Goal: Task Accomplishment & Management: Manage account settings

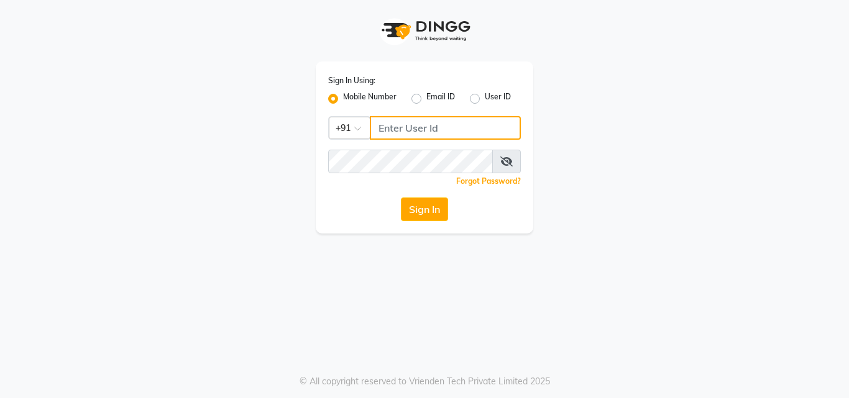
click at [389, 130] on input "Username" at bounding box center [445, 128] width 151 height 24
type input "7030073600"
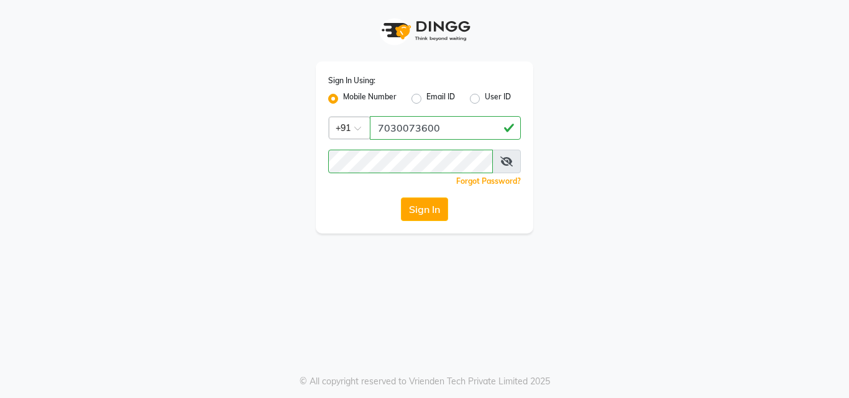
click at [508, 160] on icon at bounding box center [506, 162] width 12 height 10
click at [354, 211] on div "Sign In" at bounding box center [424, 210] width 193 height 24
click at [444, 209] on button "Sign In" at bounding box center [424, 210] width 47 height 24
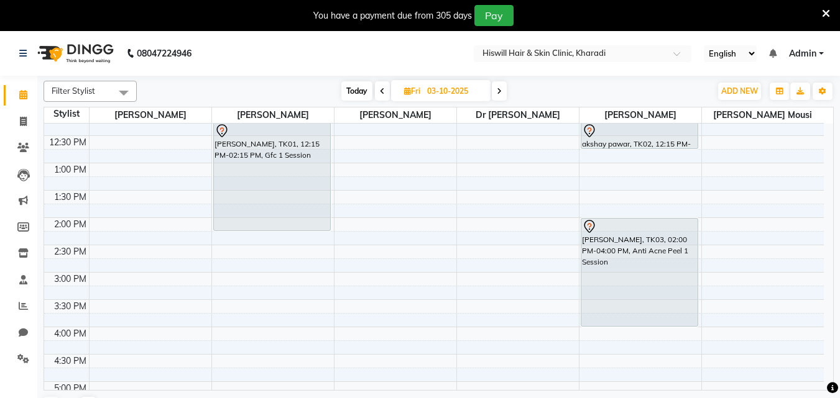
click at [501, 91] on icon at bounding box center [499, 91] width 5 height 7
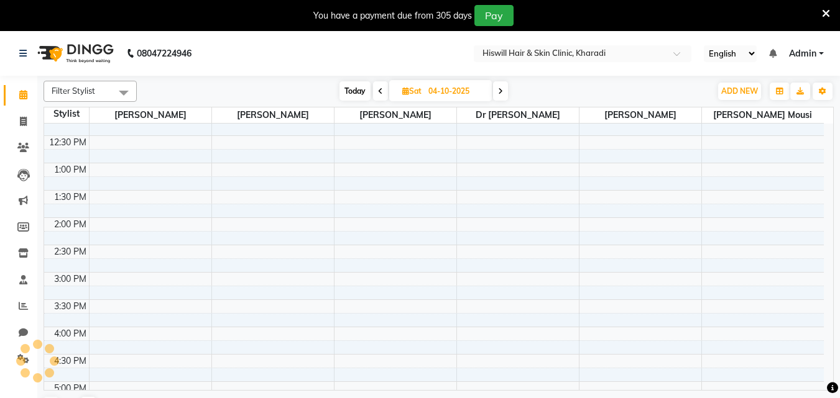
scroll to position [334, 0]
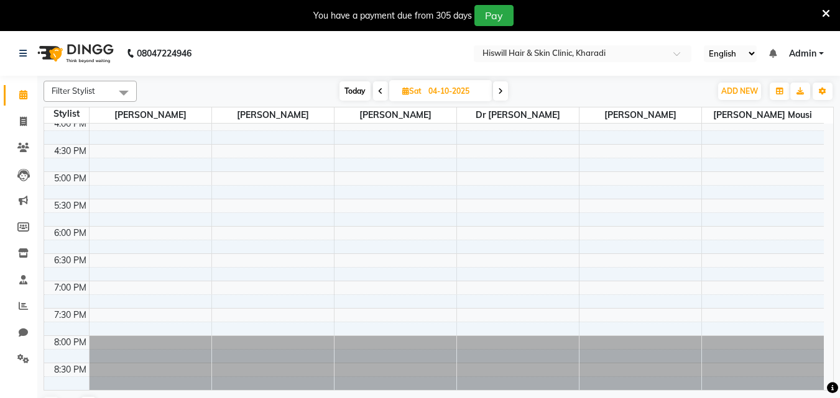
click at [501, 88] on icon at bounding box center [500, 91] width 5 height 7
type input "05-10-2025"
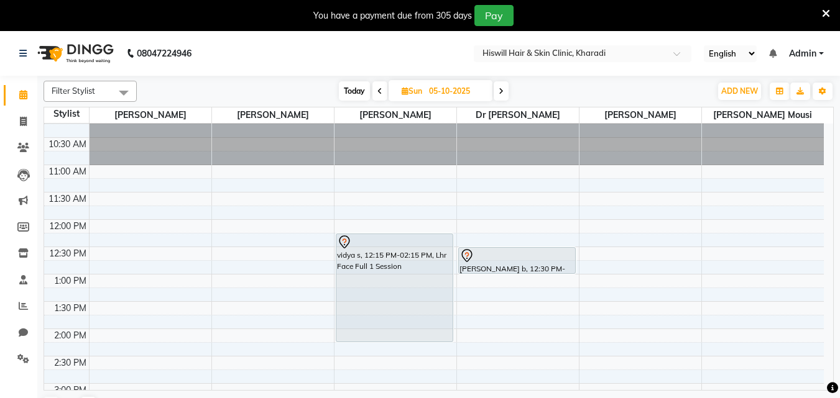
scroll to position [0, 0]
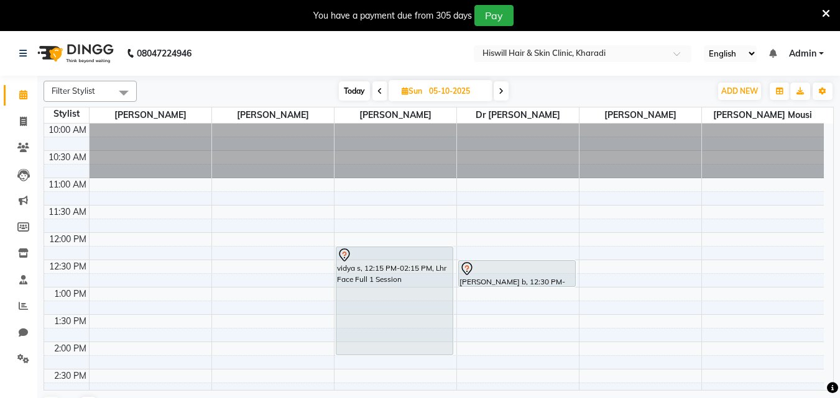
click at [117, 132] on div at bounding box center [150, 151] width 122 height 55
click at [112, 165] on div at bounding box center [150, 151] width 122 height 55
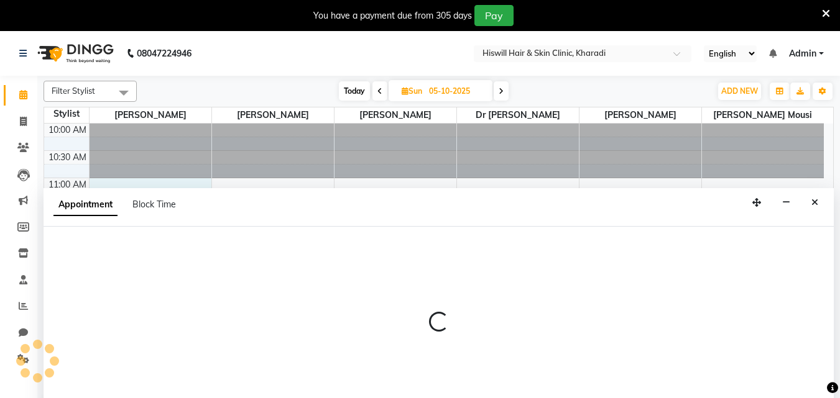
select select "62610"
select select "tentative"
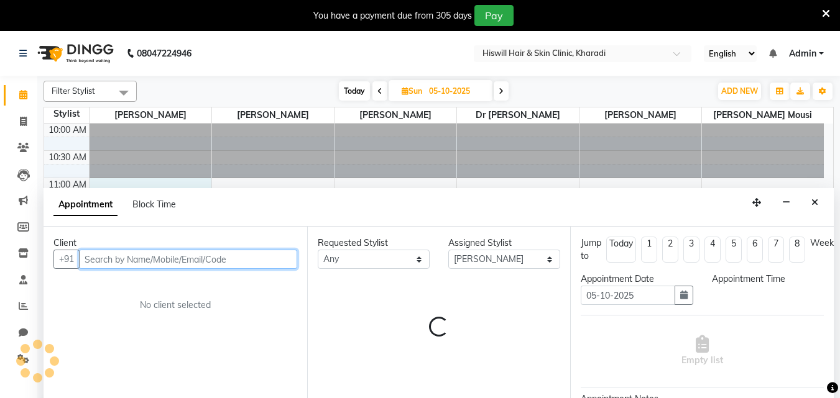
select select "660"
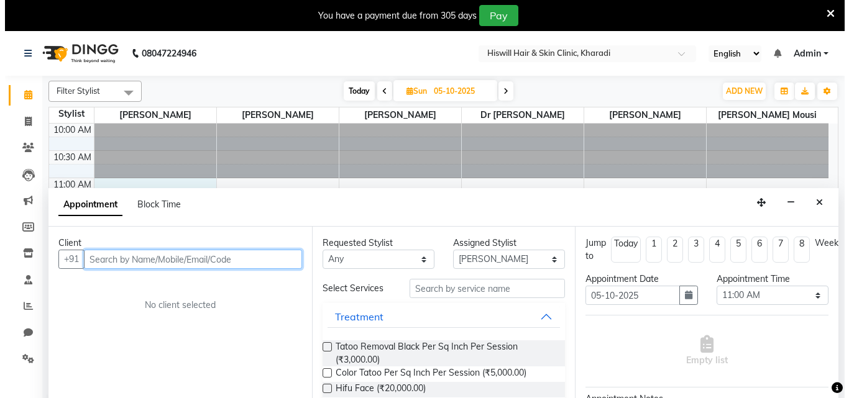
scroll to position [31, 0]
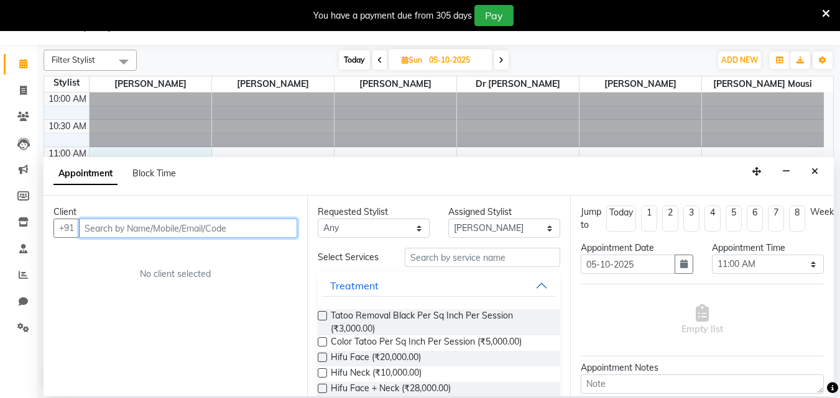
click at [115, 232] on input "text" at bounding box center [188, 228] width 218 height 19
type input "prasad"
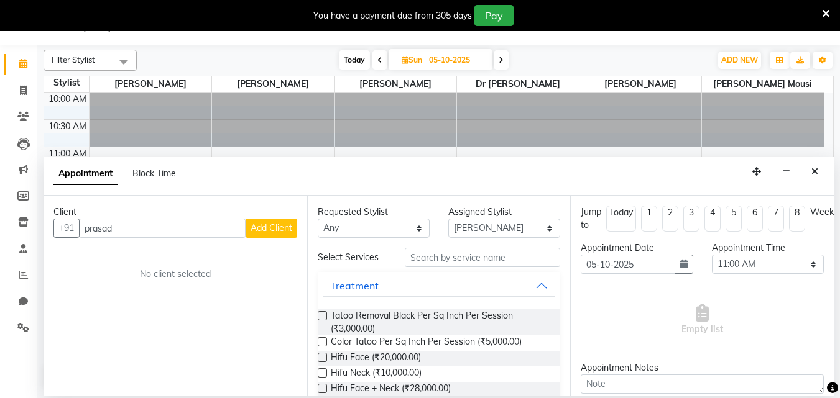
click at [275, 221] on button "Add Client" at bounding box center [271, 228] width 52 height 19
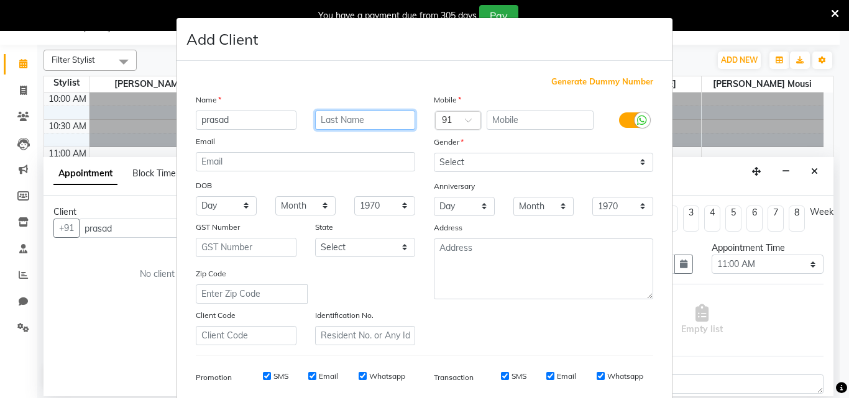
click at [370, 124] on input "text" at bounding box center [365, 120] width 101 height 19
click at [328, 120] on input "text" at bounding box center [365, 120] width 101 height 19
type input "golande"
click at [520, 120] on input "text" at bounding box center [541, 120] width 108 height 19
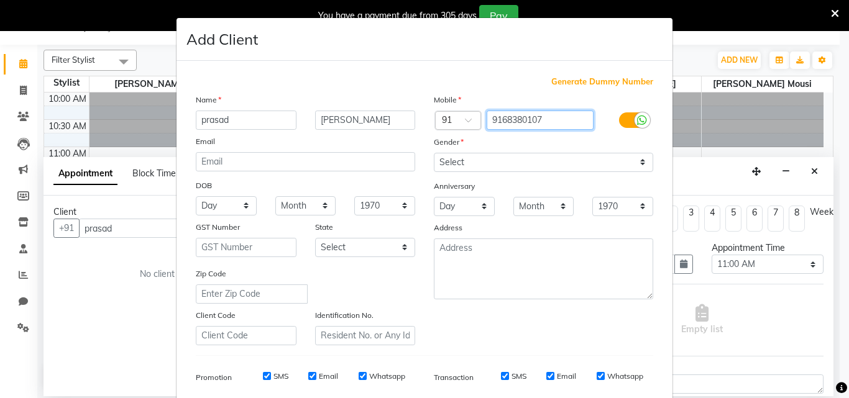
type input "9168380107"
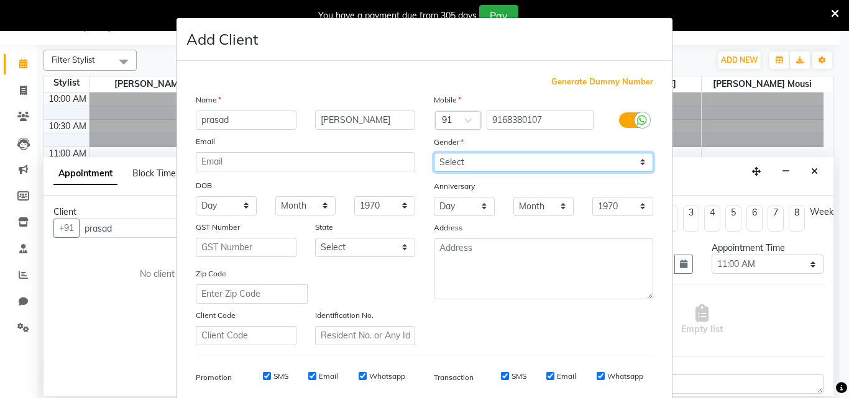
click at [638, 163] on select "Select Male Female Other Prefer Not To Say" at bounding box center [543, 162] width 219 height 19
select select "male"
click at [434, 153] on select "Select Male Female Other Prefer Not To Say" at bounding box center [543, 162] width 219 height 19
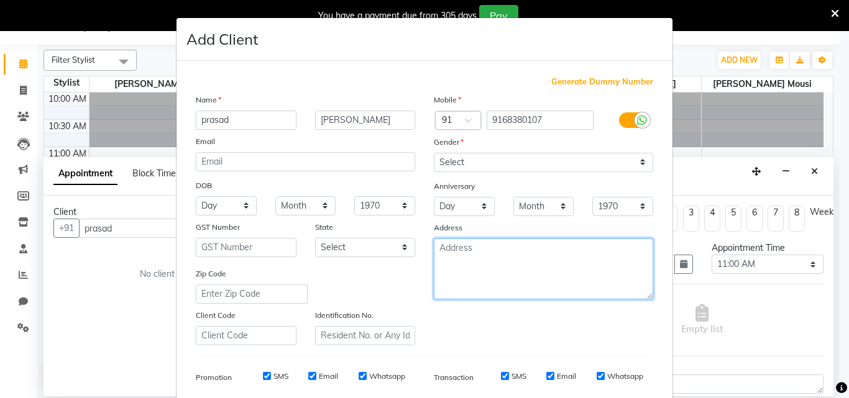
click at [473, 262] on textarea at bounding box center [543, 269] width 219 height 61
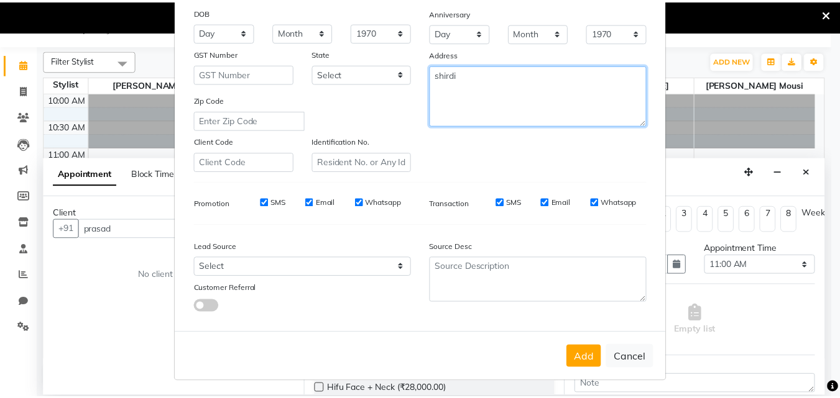
scroll to position [175, 0]
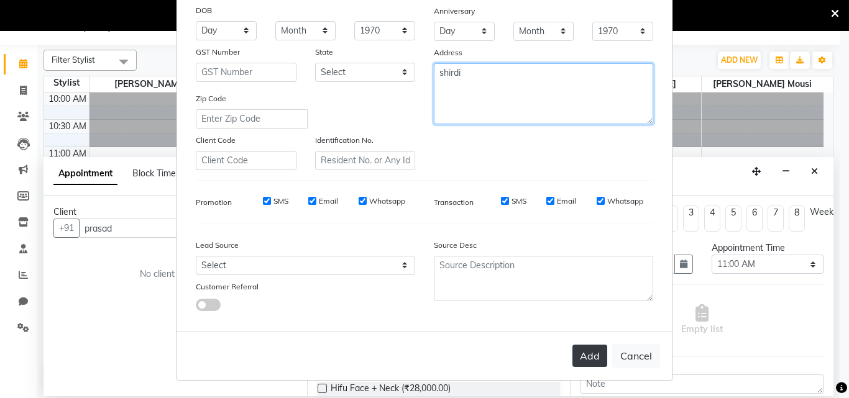
type textarea "shirdi"
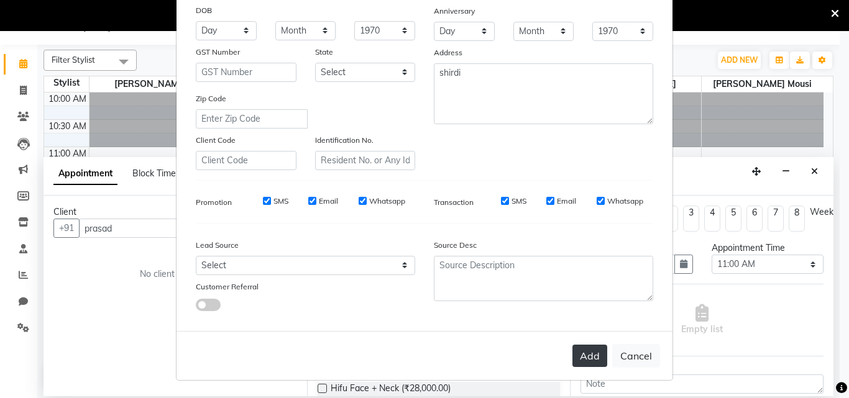
click at [593, 357] on button "Add" at bounding box center [589, 356] width 35 height 22
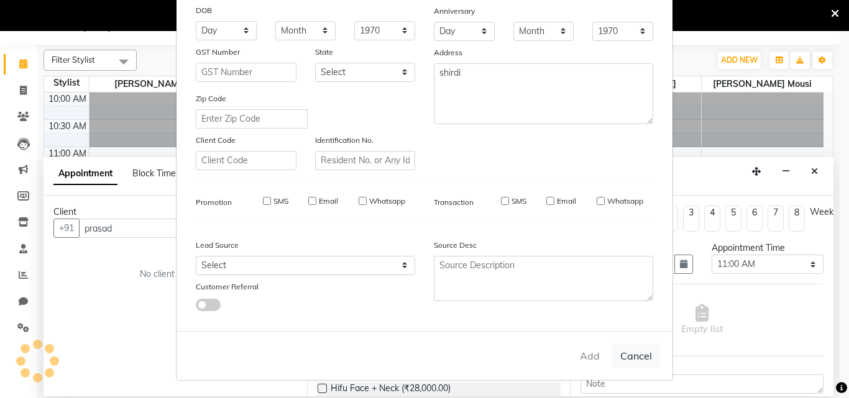
type input "9168380107"
select select
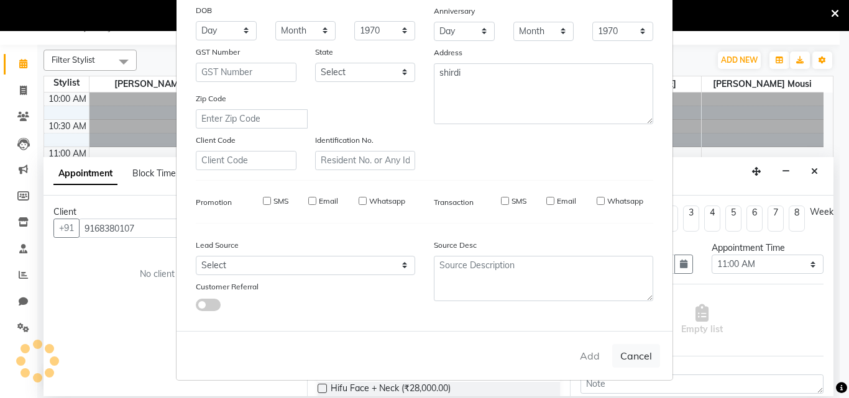
select select
checkbox input "false"
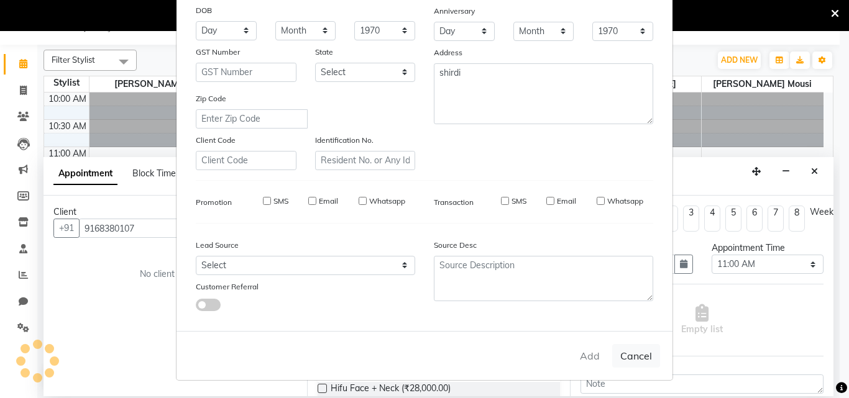
checkbox input "false"
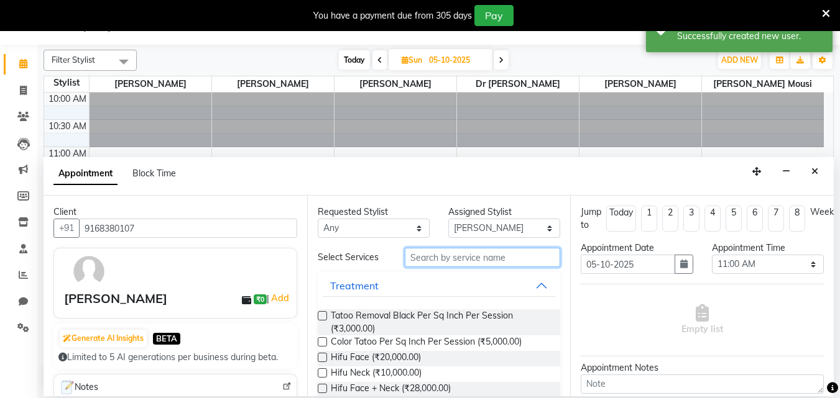
click at [415, 260] on input "text" at bounding box center [482, 257] width 155 height 19
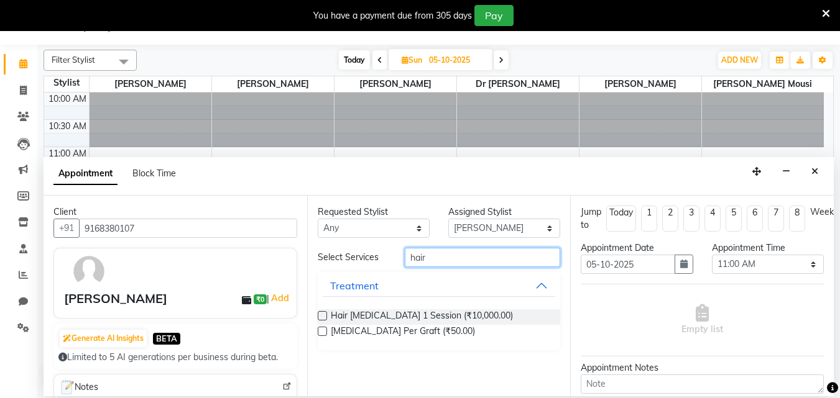
type input "hair"
click at [321, 334] on label at bounding box center [322, 331] width 9 height 9
click at [321, 334] on input "checkbox" at bounding box center [322, 333] width 8 height 8
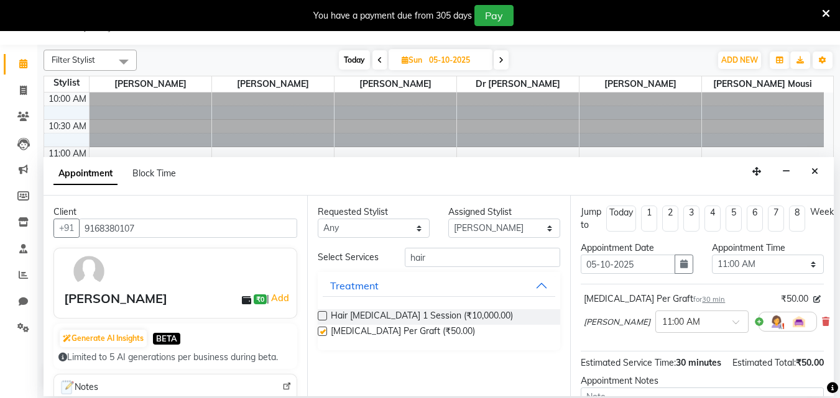
checkbox input "false"
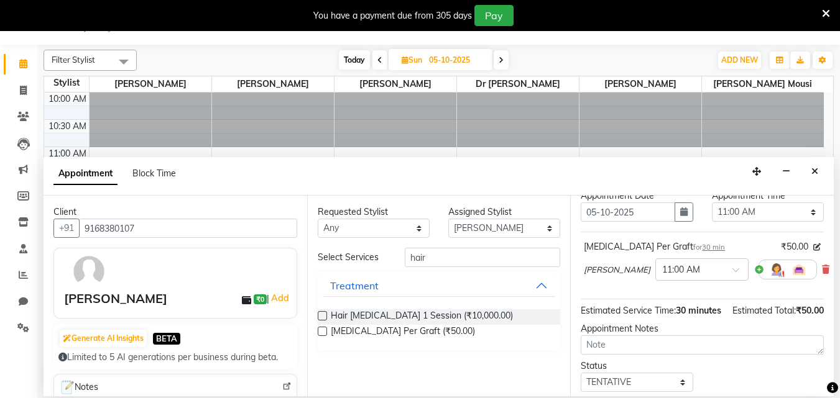
scroll to position [149, 0]
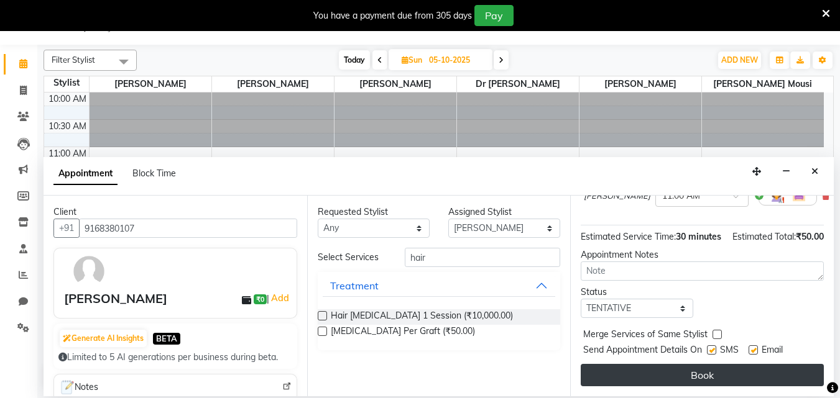
click at [702, 364] on button "Book" at bounding box center [701, 375] width 243 height 22
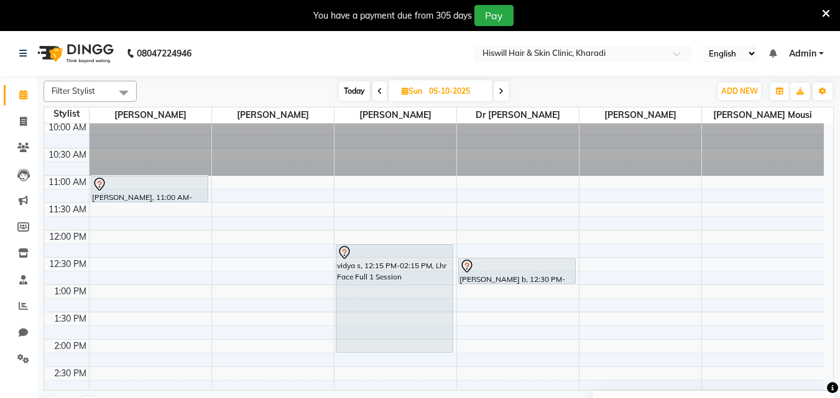
scroll to position [0, 0]
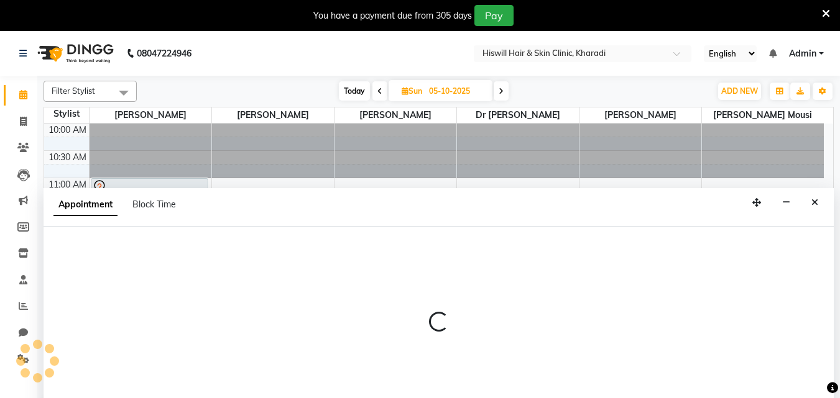
select select "89734"
select select "810"
select select "tentative"
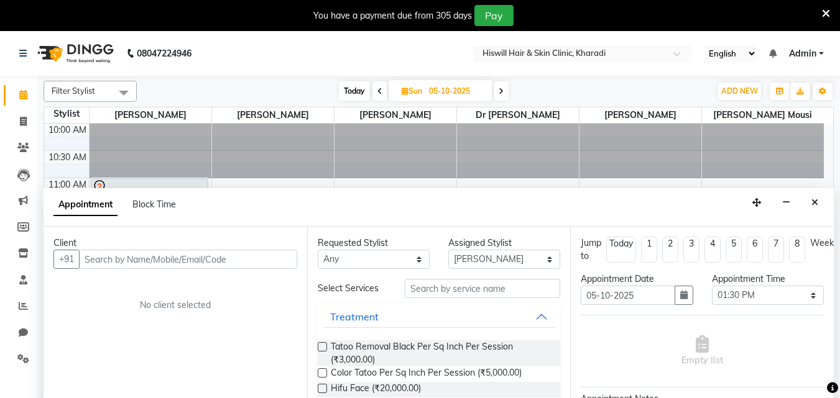
scroll to position [31, 0]
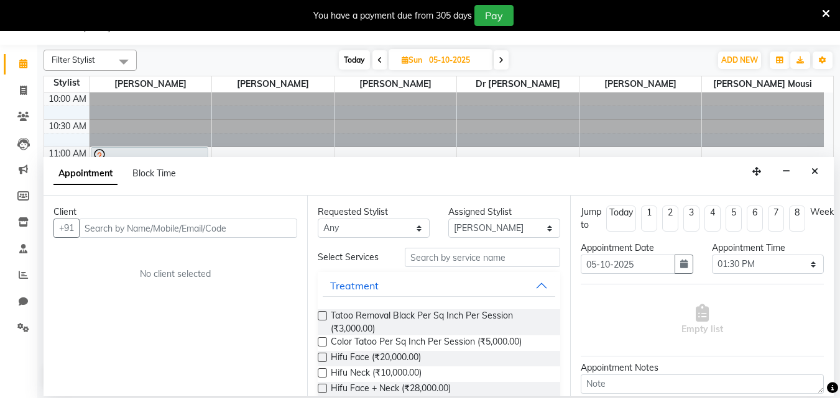
click at [592, 318] on div "Empty list" at bounding box center [701, 321] width 243 height 62
click at [592, 319] on div "Empty list" at bounding box center [701, 321] width 243 height 62
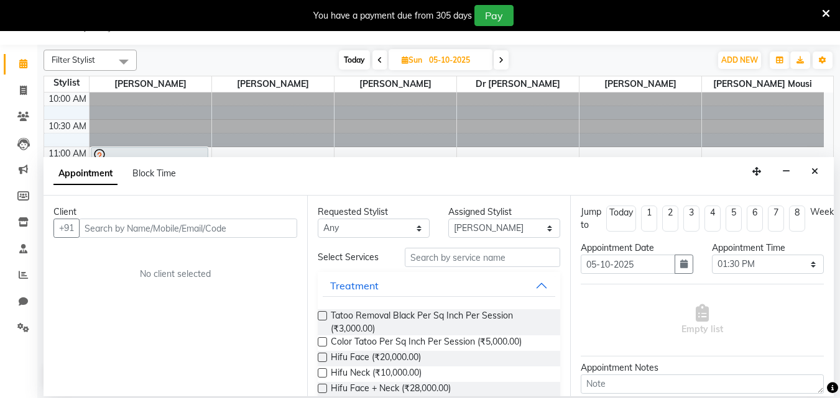
click at [592, 319] on div "Empty list" at bounding box center [701, 321] width 243 height 62
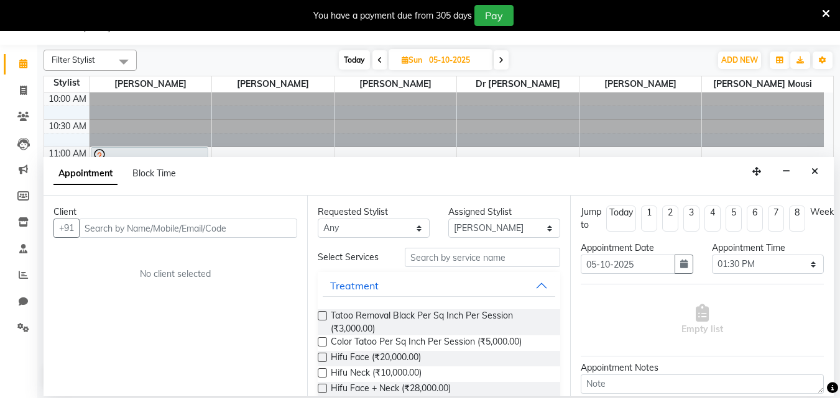
click at [700, 322] on icon at bounding box center [701, 312] width 13 height 17
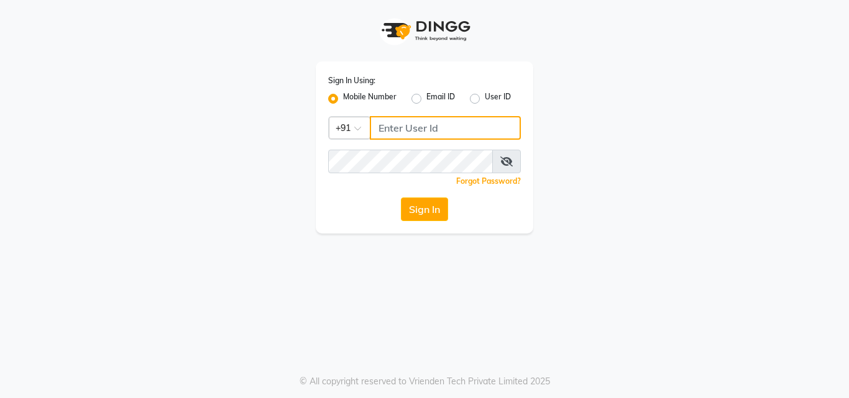
click at [400, 124] on input "Username" at bounding box center [445, 128] width 151 height 24
type input "7030073600"
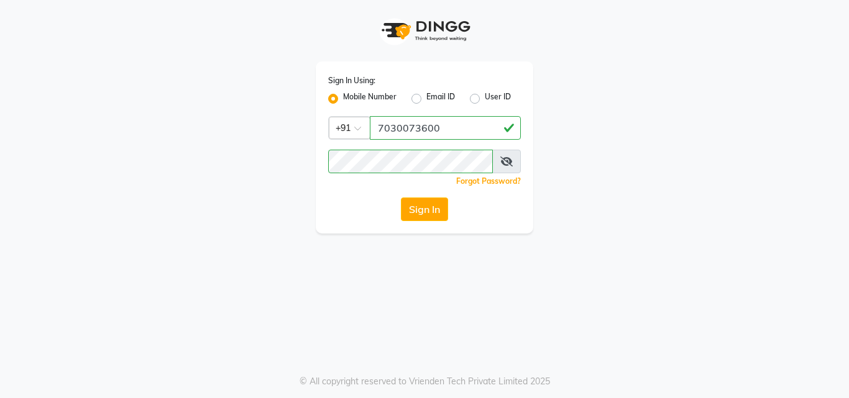
click at [505, 165] on icon at bounding box center [506, 162] width 12 height 10
click at [509, 158] on icon at bounding box center [506, 162] width 11 height 10
click at [428, 205] on button "Sign In" at bounding box center [424, 210] width 47 height 24
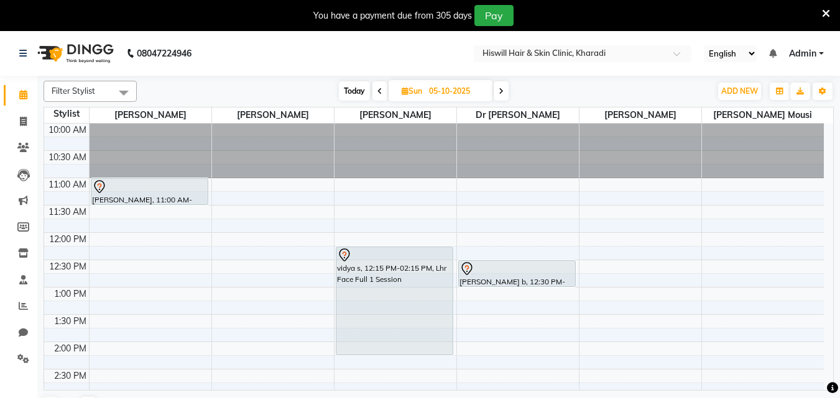
click at [401, 93] on icon at bounding box center [404, 91] width 7 height 8
select select "10"
select select "2025"
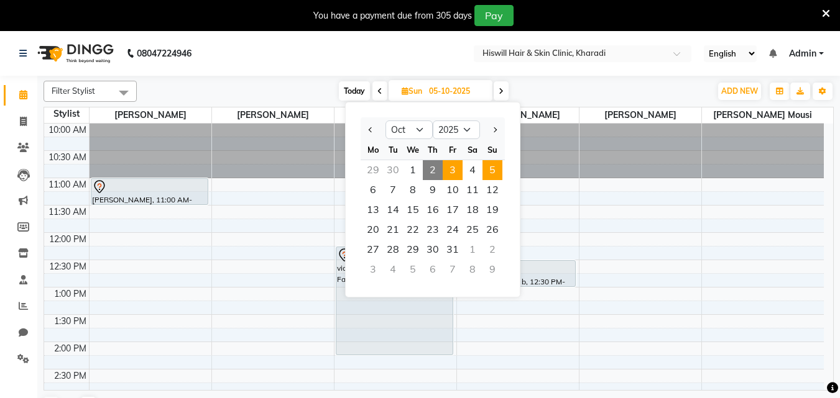
click at [449, 172] on span "3" at bounding box center [452, 170] width 20 height 20
type input "03-10-2025"
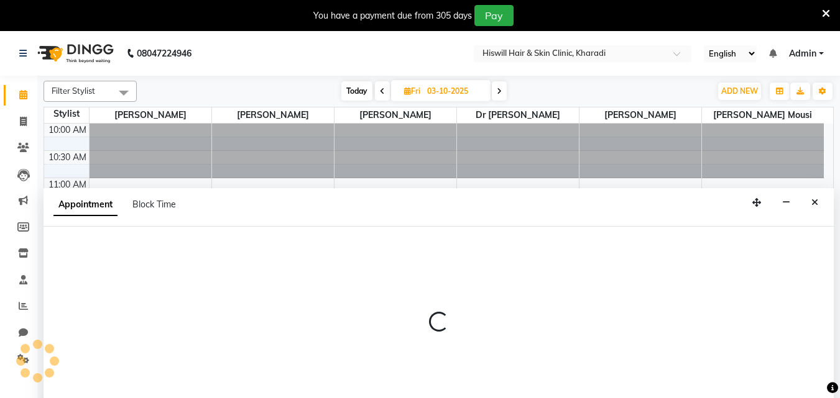
select select "62610"
select select "720"
select select "tentative"
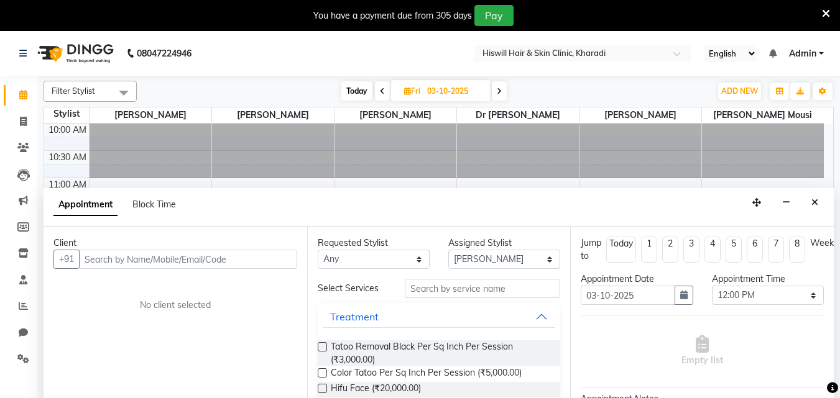
scroll to position [31, 0]
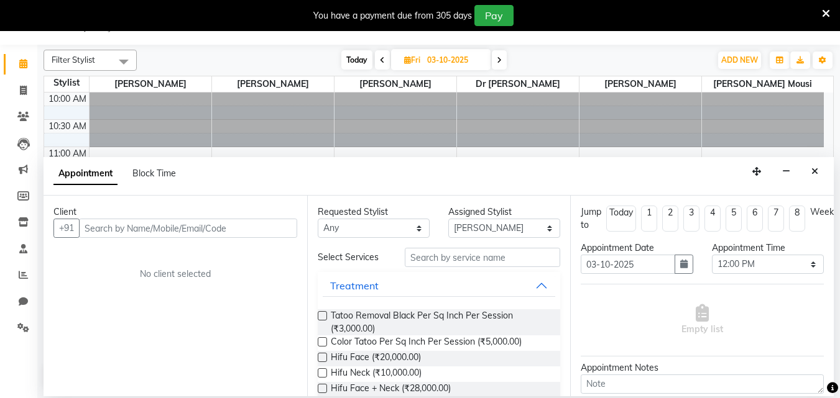
click at [111, 233] on input "text" at bounding box center [188, 228] width 218 height 19
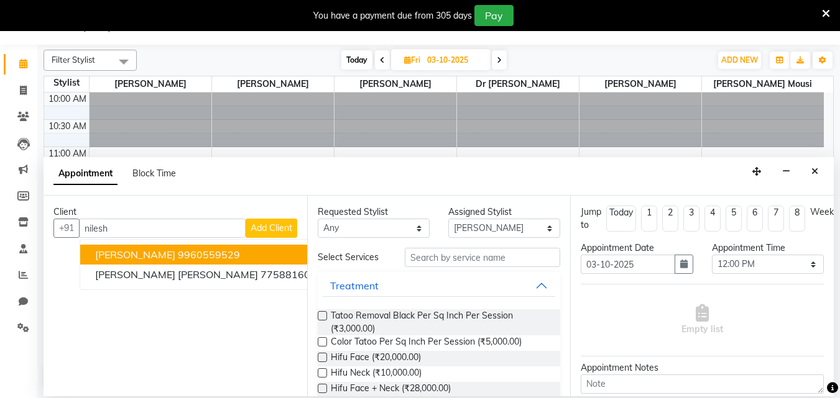
click at [129, 255] on span "[PERSON_NAME]" at bounding box center [135, 255] width 80 height 12
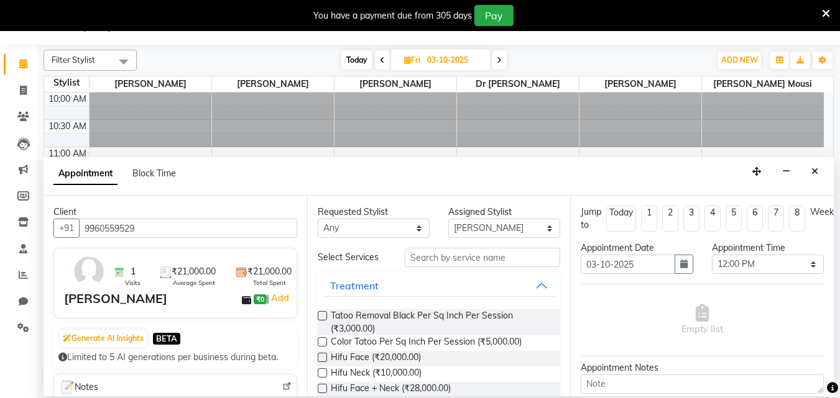
type input "9960559529"
click at [413, 256] on input "text" at bounding box center [482, 257] width 155 height 19
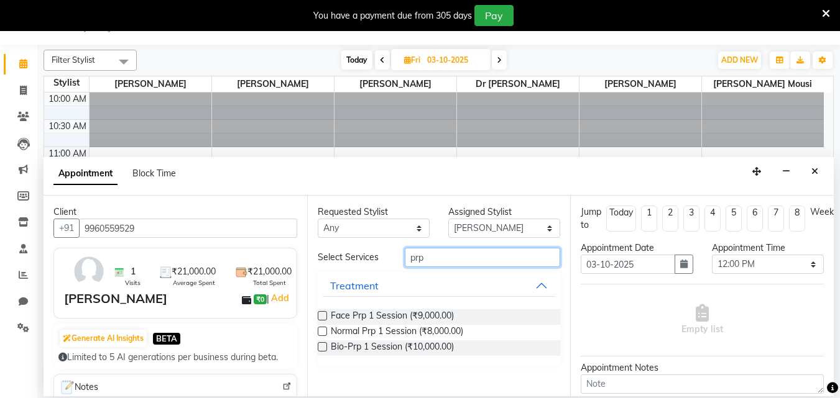
type input "prp"
click at [322, 318] on label at bounding box center [322, 315] width 9 height 9
click at [322, 318] on input "checkbox" at bounding box center [322, 317] width 8 height 8
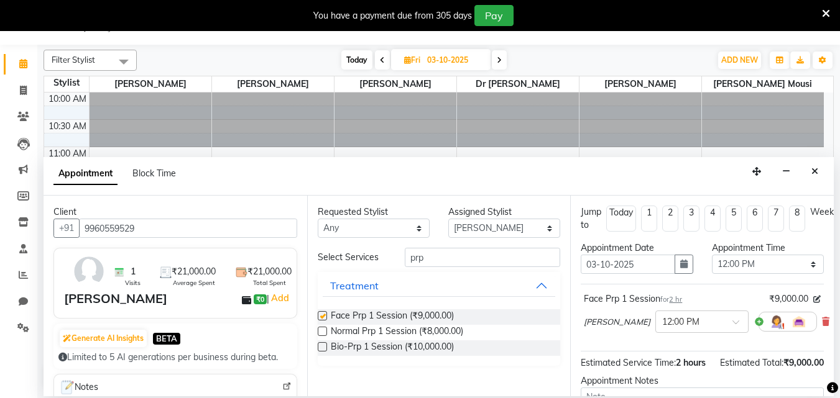
checkbox input "false"
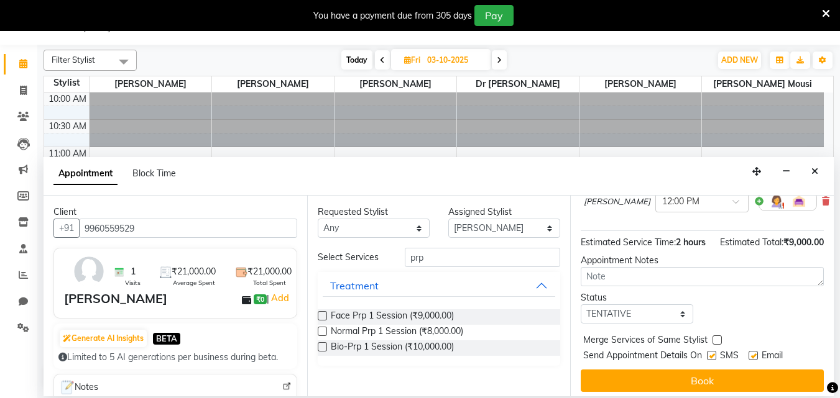
scroll to position [149, 0]
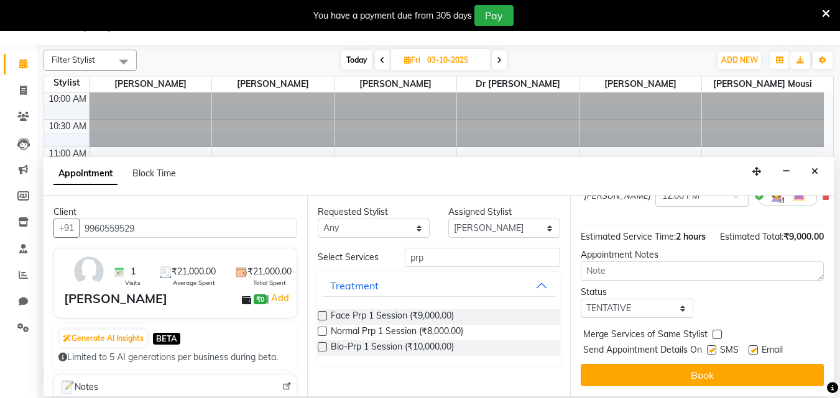
click at [769, 367] on button "Book" at bounding box center [701, 375] width 243 height 22
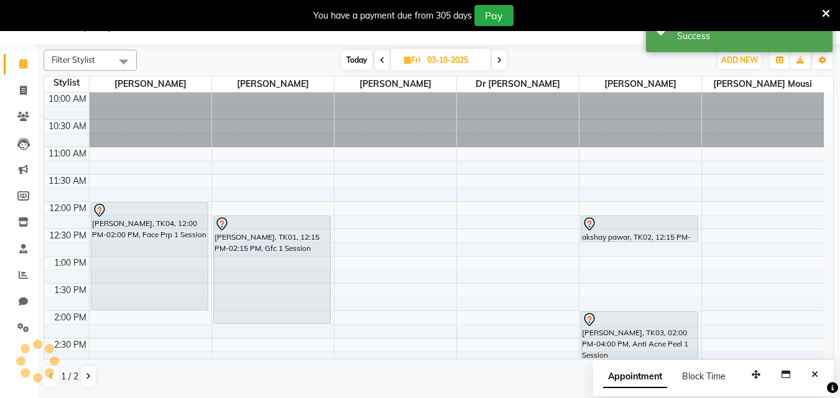
scroll to position [0, 0]
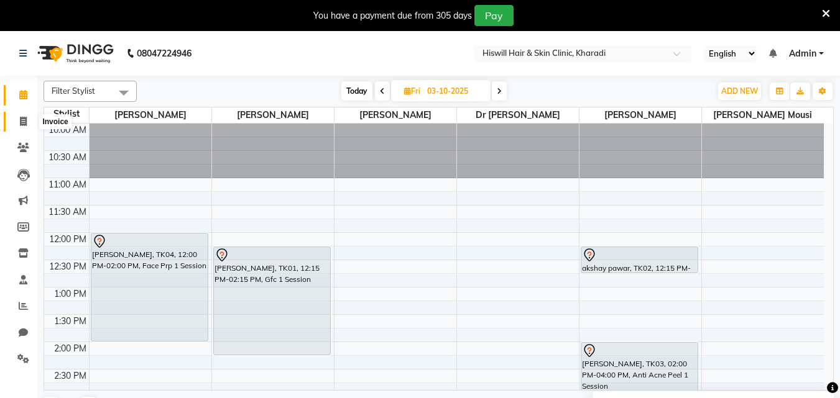
click at [21, 121] on icon at bounding box center [23, 121] width 7 height 9
select select "7262"
select select "service"
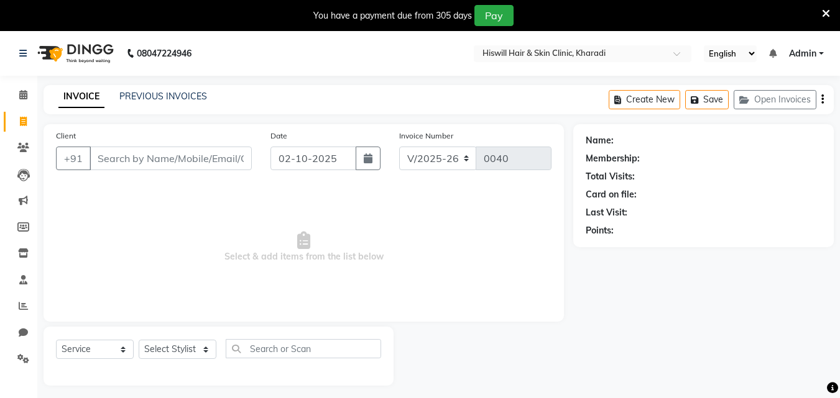
click at [104, 163] on input "Client" at bounding box center [170, 159] width 162 height 24
click at [117, 169] on input "Client" at bounding box center [170, 159] width 162 height 24
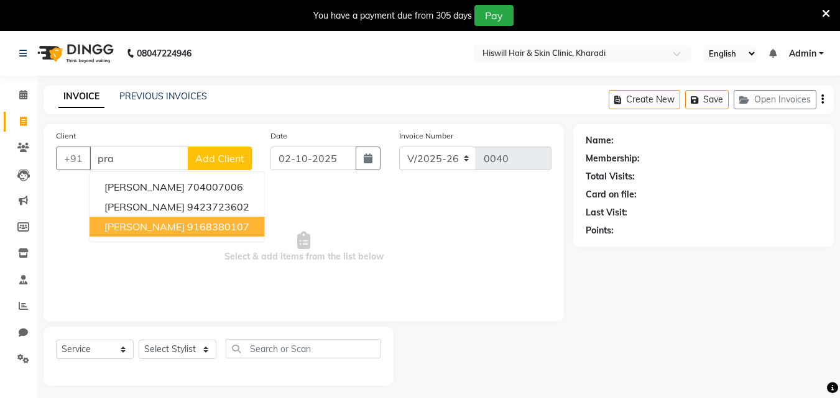
click at [138, 229] on span "prasad golande" at bounding box center [144, 227] width 80 height 12
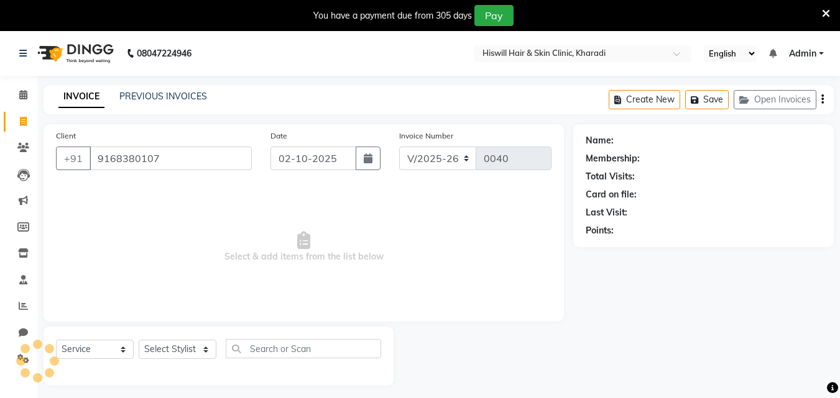
type input "9168380107"
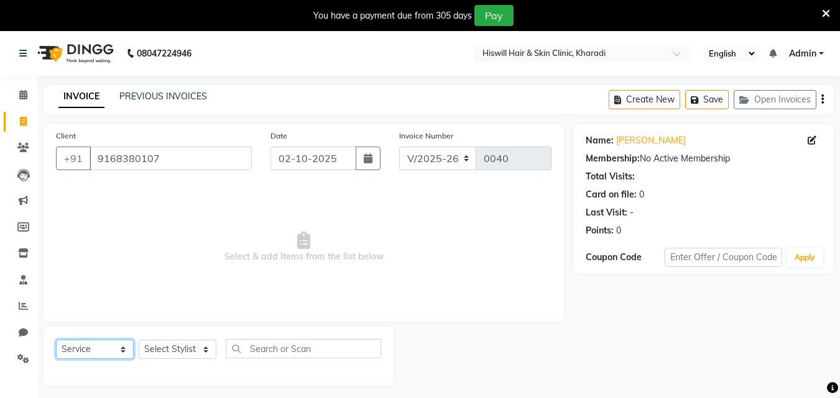
click at [122, 349] on select "Select Service Product Membership Package Voucher Prepaid Gift Card" at bounding box center [95, 349] width 78 height 19
click at [56, 340] on select "Select Service Product Membership Package Voucher Prepaid Gift Card" at bounding box center [95, 349] width 78 height 19
click at [202, 350] on select "Select Stylist Dr Ajinkya Dr Shruti Ishwar laxmi mousi Mitali Ridhhima Raaut um…" at bounding box center [178, 349] width 78 height 19
select select "62610"
click at [139, 340] on select "Select Stylist Dr Ajinkya Dr Shruti Ishwar laxmi mousi Mitali Ridhhima Raaut um…" at bounding box center [178, 349] width 78 height 19
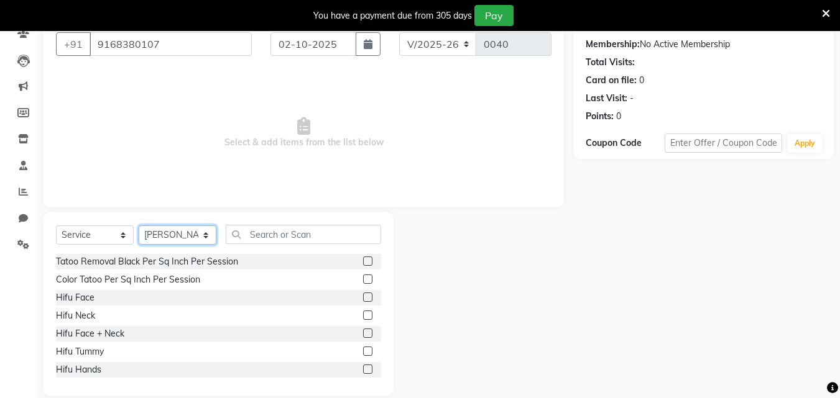
scroll to position [124, 0]
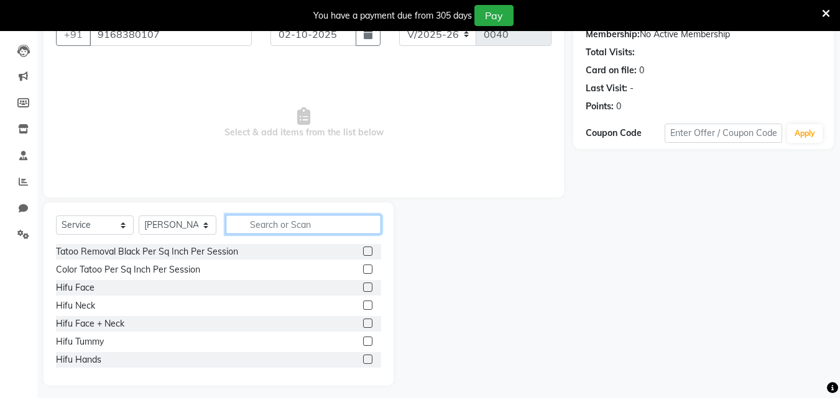
click at [254, 229] on input "text" at bounding box center [303, 224] width 155 height 19
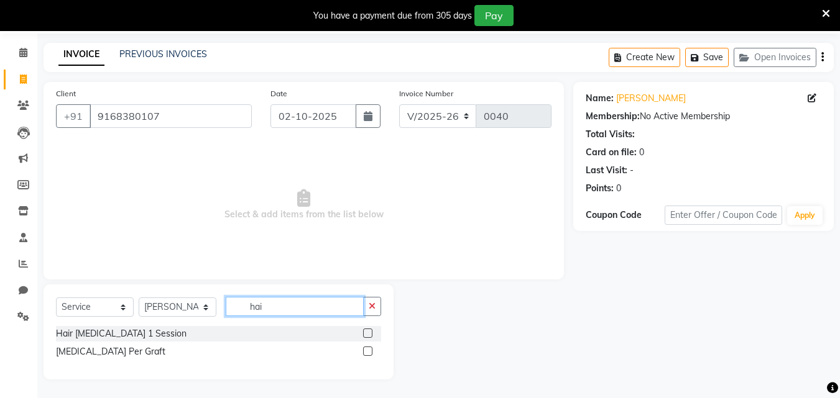
scroll to position [42, 0]
type input "hair"
click at [365, 355] on label at bounding box center [367, 351] width 9 height 9
click at [365, 355] on input "checkbox" at bounding box center [367, 352] width 8 height 8
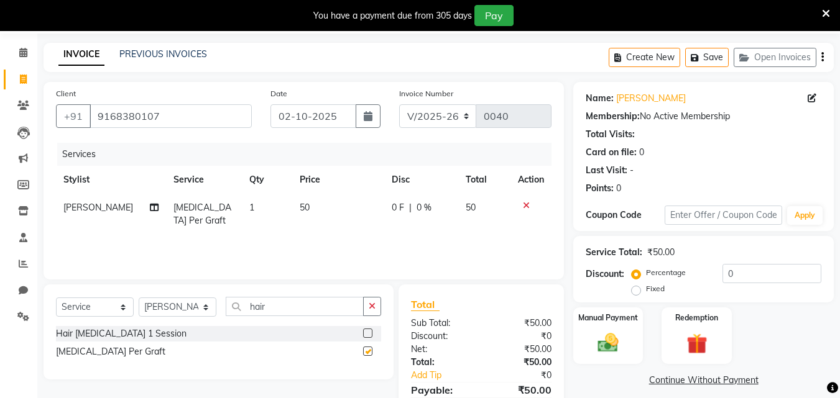
checkbox input "false"
click at [309, 203] on td "50" at bounding box center [338, 214] width 92 height 41
select select "62610"
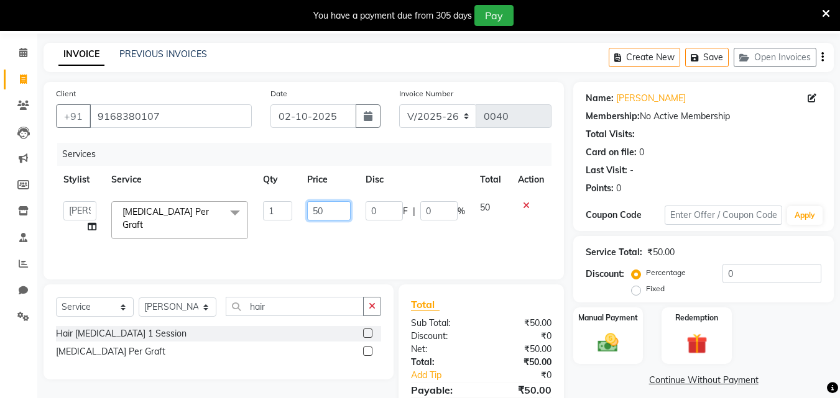
click at [329, 206] on input "50" at bounding box center [328, 210] width 43 height 19
type input "5"
type input "300"
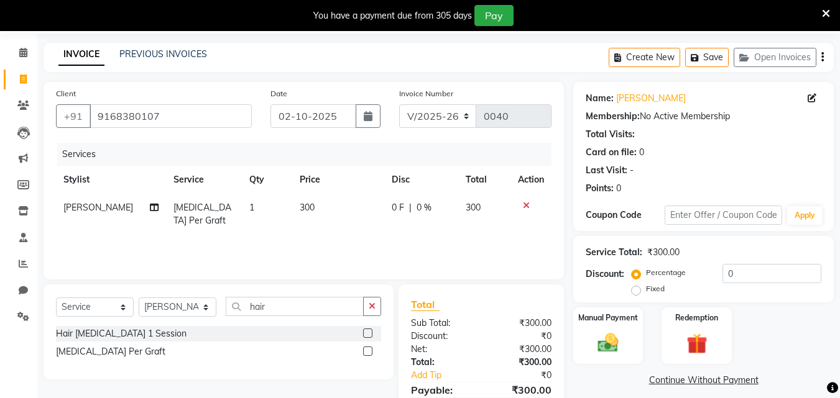
click at [547, 235] on div "Services Stylist Service Qty Price Disc Total Action Ishwar Hair Transplantatio…" at bounding box center [303, 205] width 495 height 124
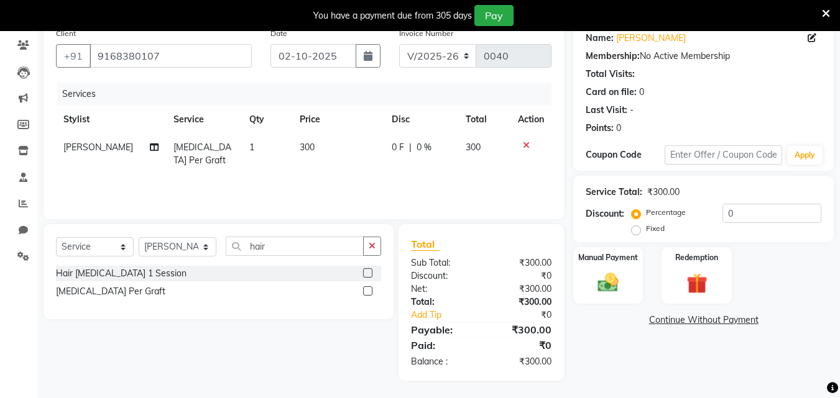
scroll to position [104, 0]
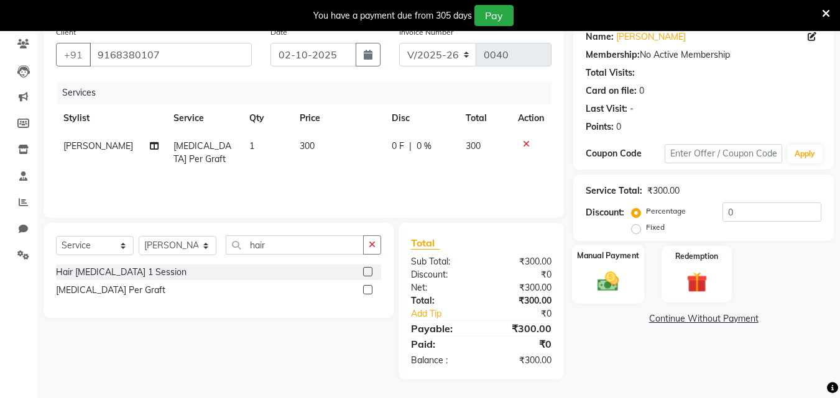
click at [606, 283] on img at bounding box center [607, 281] width 35 height 25
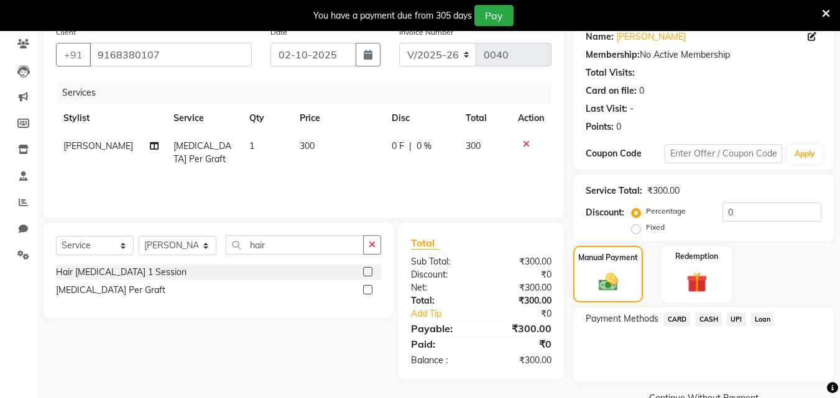
click at [737, 318] on span "UPI" at bounding box center [735, 320] width 19 height 14
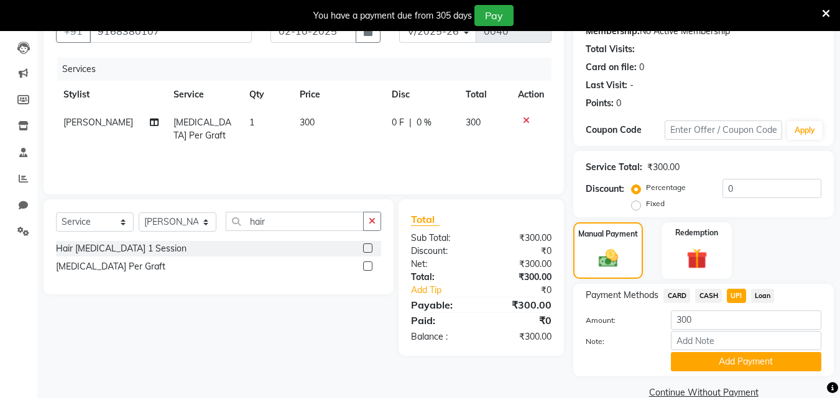
scroll to position [150, 0]
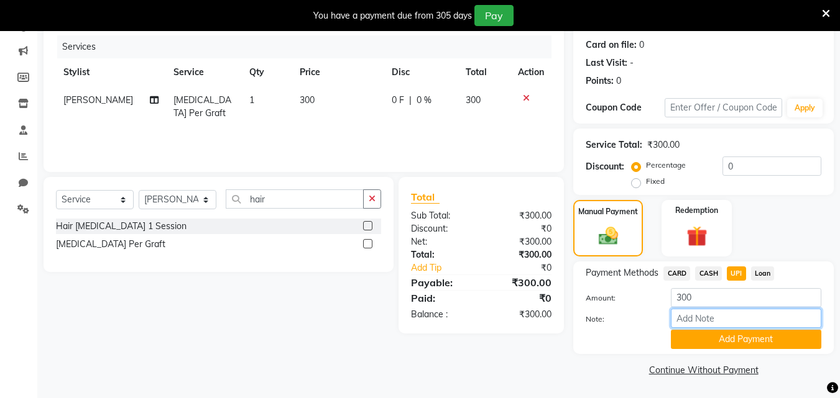
click at [697, 322] on input "Note:" at bounding box center [746, 318] width 150 height 19
type input "balance 17700"
click at [722, 343] on button "Add Payment" at bounding box center [746, 339] width 150 height 19
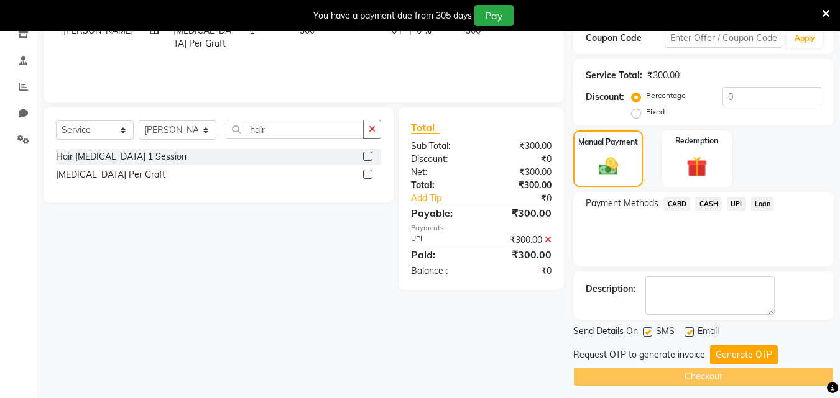
scroll to position [226, 0]
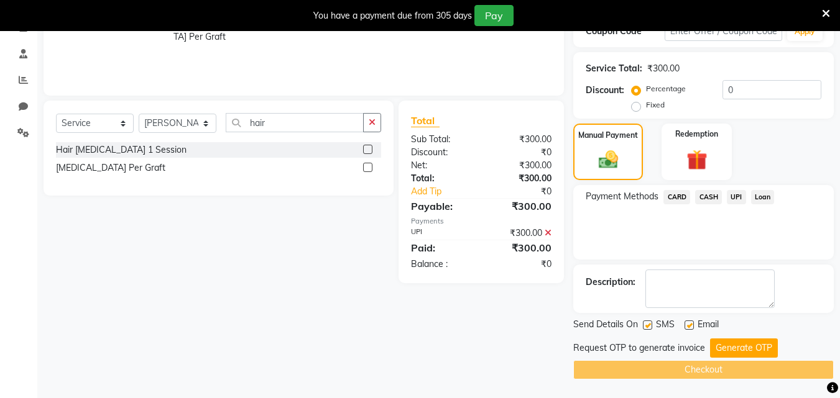
click at [684, 324] on label at bounding box center [688, 325] width 9 height 9
click at [684, 324] on input "checkbox" at bounding box center [688, 326] width 8 height 8
checkbox input "false"
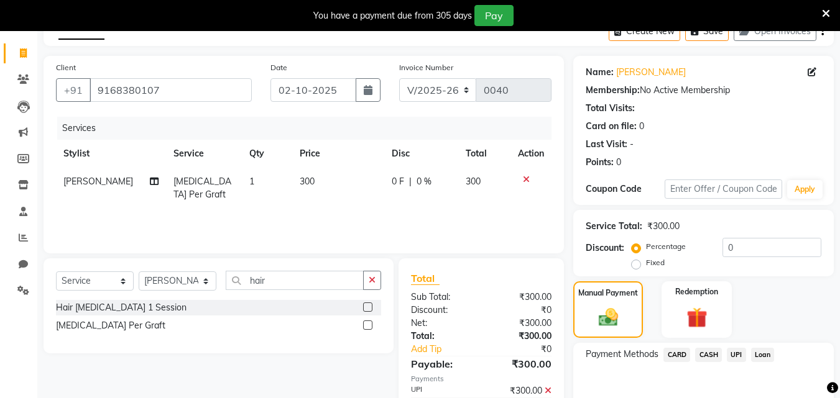
scroll to position [40, 0]
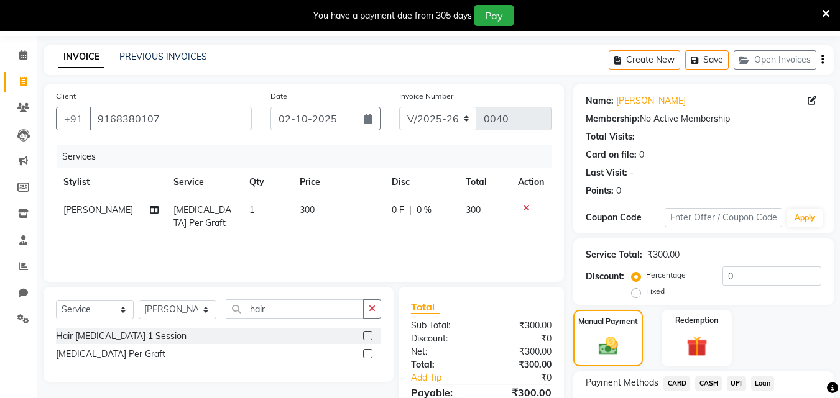
click at [823, 63] on div "Create New Save Open Invoices" at bounding box center [720, 59] width 225 height 29
click at [27, 56] on icon at bounding box center [23, 54] width 8 height 9
click at [28, 85] on span at bounding box center [23, 82] width 22 height 14
select select "7262"
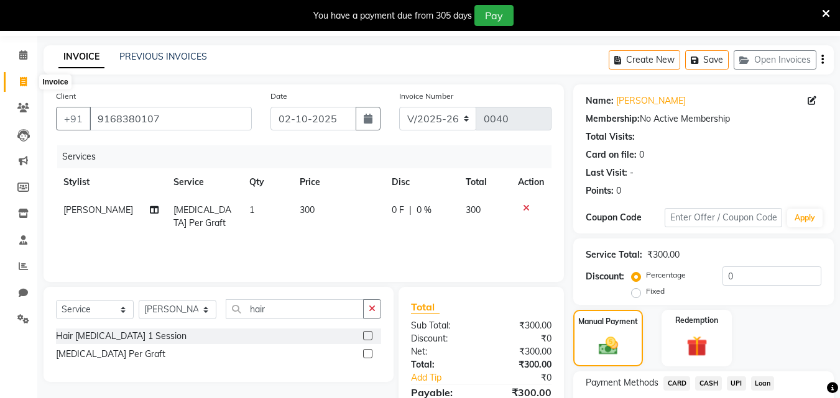
select select "service"
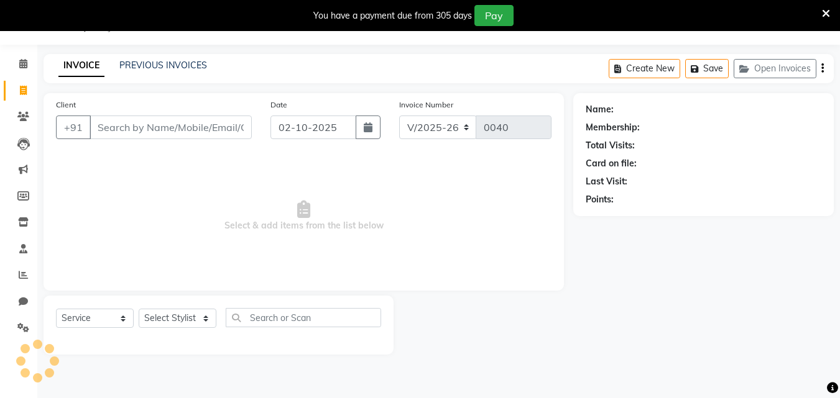
scroll to position [31, 0]
click at [808, 74] on button "Open Invoices" at bounding box center [774, 68] width 83 height 19
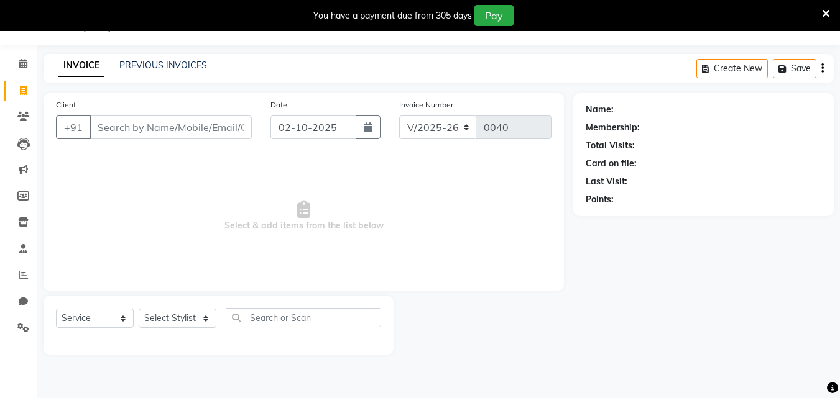
click at [828, 7] on span at bounding box center [826, 13] width 8 height 14
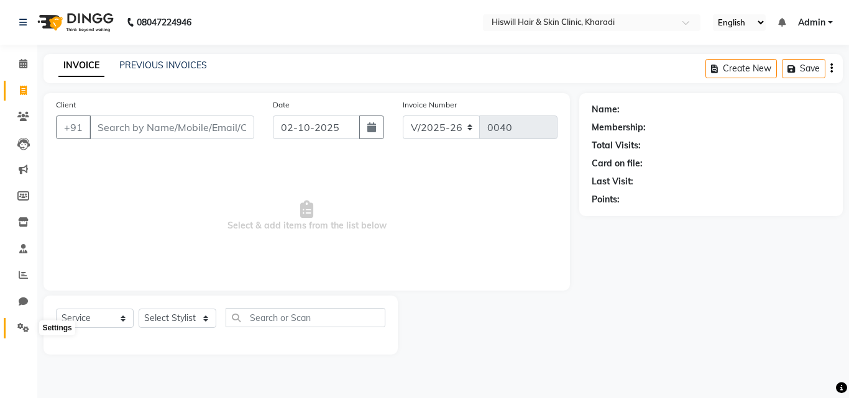
click at [21, 330] on icon at bounding box center [23, 327] width 12 height 9
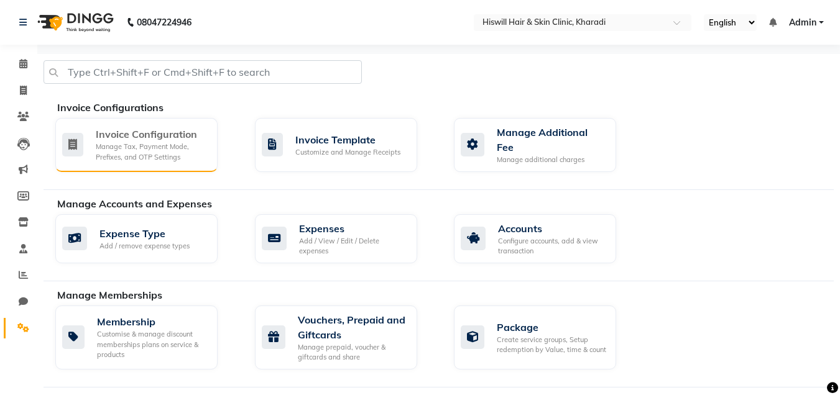
click at [173, 152] on div "Manage Tax, Payment Mode, Prefixes, and OTP Settings" at bounding box center [152, 152] width 112 height 21
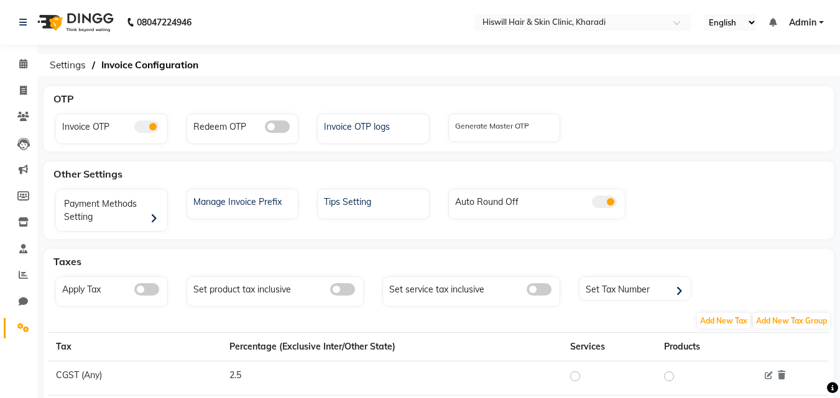
click at [137, 123] on span at bounding box center [146, 127] width 25 height 12
click at [134, 129] on input "checkbox" at bounding box center [134, 129] width 0 height 0
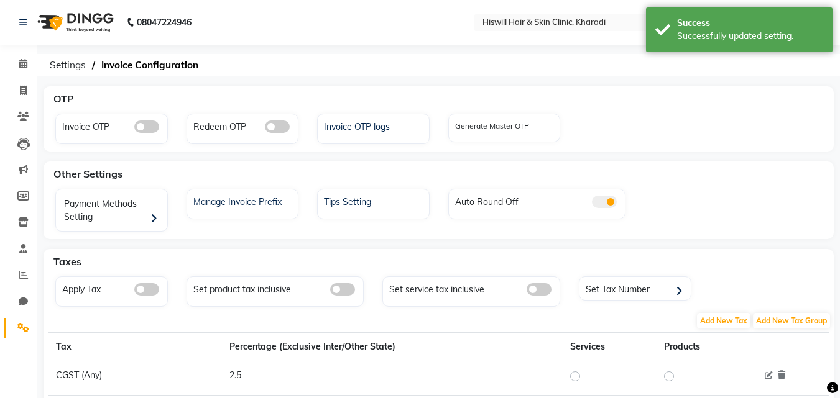
click at [446, 42] on nav "08047224946 Select Location × Hiswill Hair & Skin Clinic, Kharadi English ENGLI…" at bounding box center [420, 22] width 840 height 45
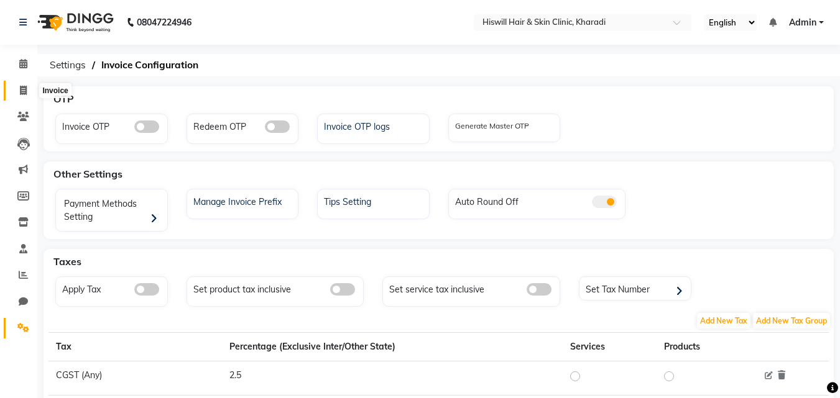
click at [26, 93] on icon at bounding box center [23, 90] width 7 height 9
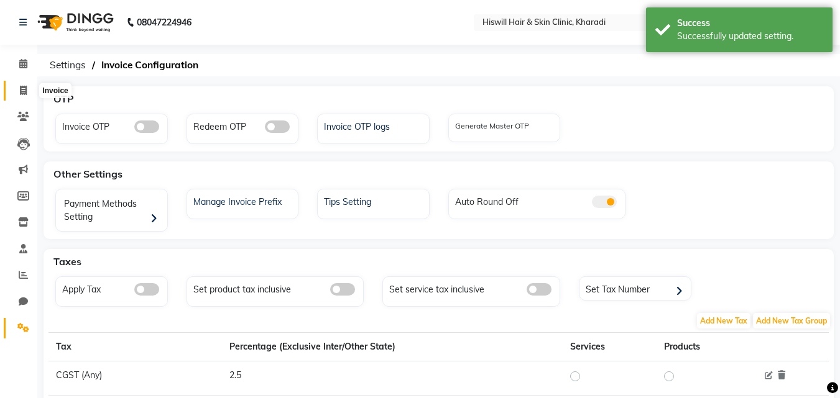
select select "7262"
select select "service"
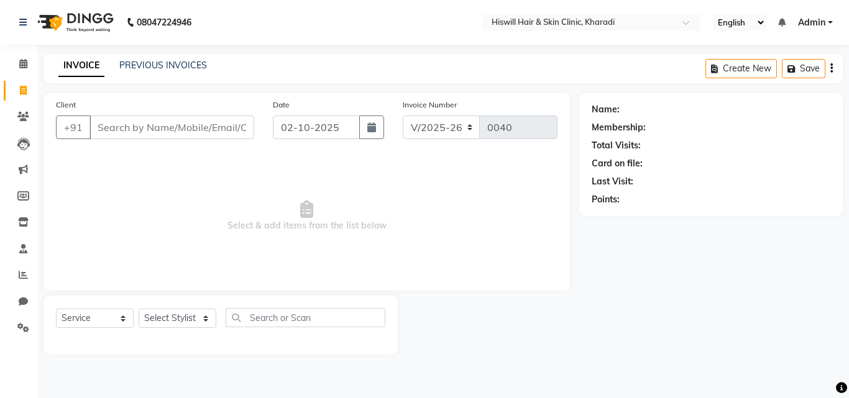
click at [130, 127] on input "Client" at bounding box center [171, 128] width 165 height 24
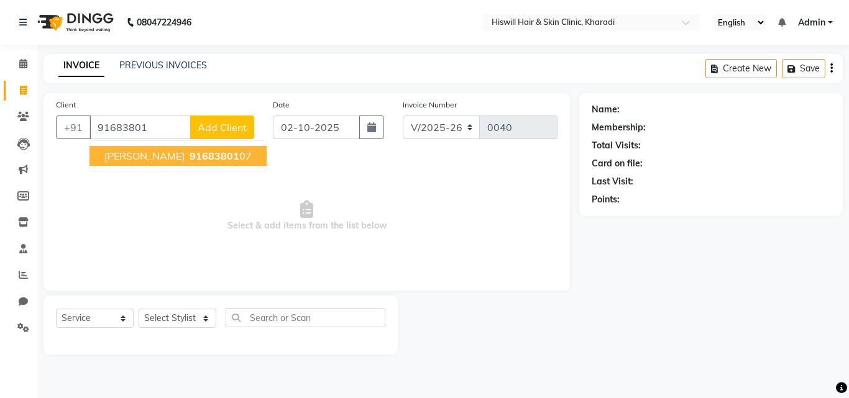
click at [158, 155] on span "prasad golande" at bounding box center [144, 156] width 80 height 12
type input "9168380107"
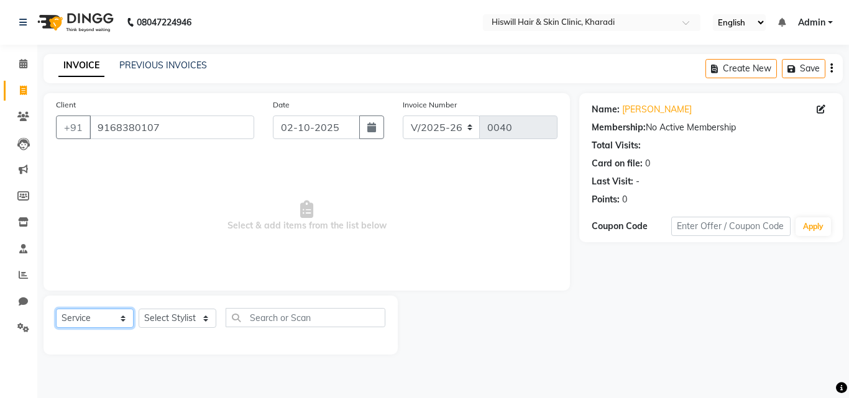
click at [125, 319] on select "Select Service Product Membership Package Voucher Prepaid Gift Card" at bounding box center [95, 318] width 78 height 19
click at [56, 309] on select "Select Service Product Membership Package Voucher Prepaid Gift Card" at bounding box center [95, 318] width 78 height 19
click at [207, 319] on select "Select Stylist Dr Ajinkya Dr Shruti Ishwar laxmi mousi Mitali Ridhhima Raaut um…" at bounding box center [178, 318] width 78 height 19
select select "62610"
click at [139, 309] on select "Select Stylist Dr Ajinkya Dr Shruti Ishwar laxmi mousi Mitali Ridhhima Raaut um…" at bounding box center [178, 318] width 78 height 19
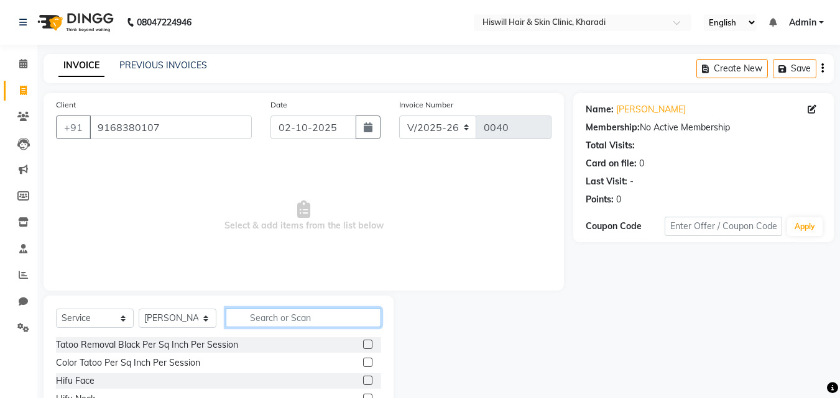
click at [264, 318] on input "text" at bounding box center [303, 317] width 155 height 19
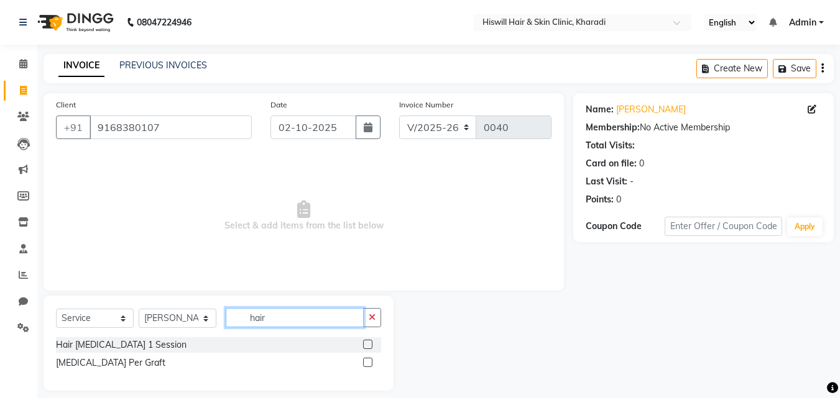
type input "hair"
click at [368, 363] on label at bounding box center [367, 362] width 9 height 9
click at [368, 363] on input "checkbox" at bounding box center [367, 363] width 8 height 8
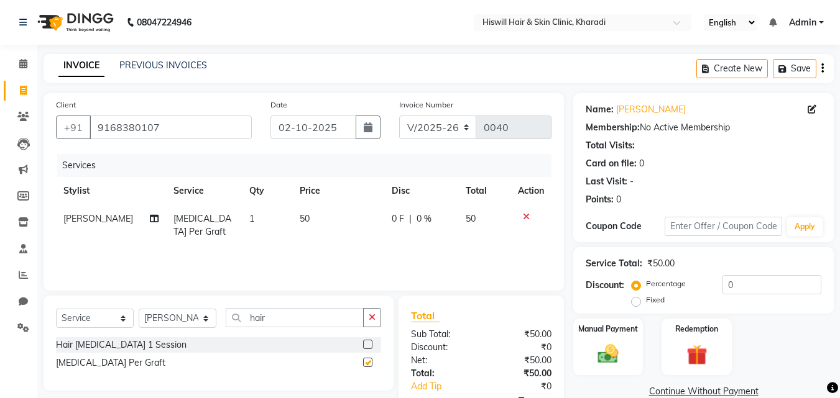
checkbox input "false"
click at [726, 282] on input "0" at bounding box center [771, 284] width 99 height 19
type input "1"
click at [751, 275] on input "100" at bounding box center [771, 284] width 99 height 19
type input "1"
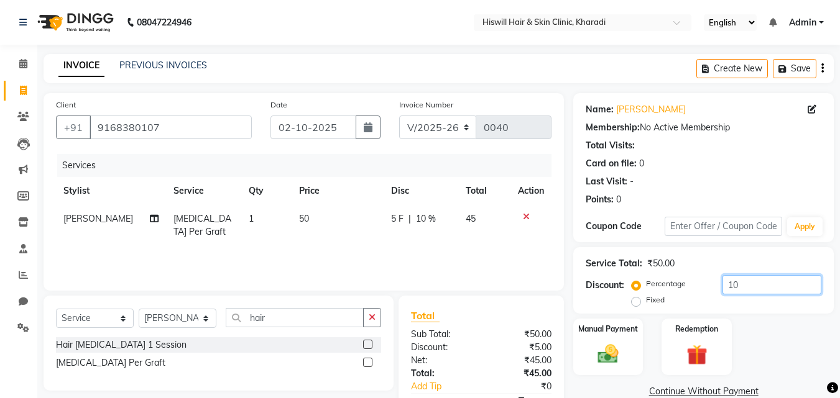
type input "1"
click at [304, 216] on td "50" at bounding box center [338, 225] width 92 height 41
select select "62610"
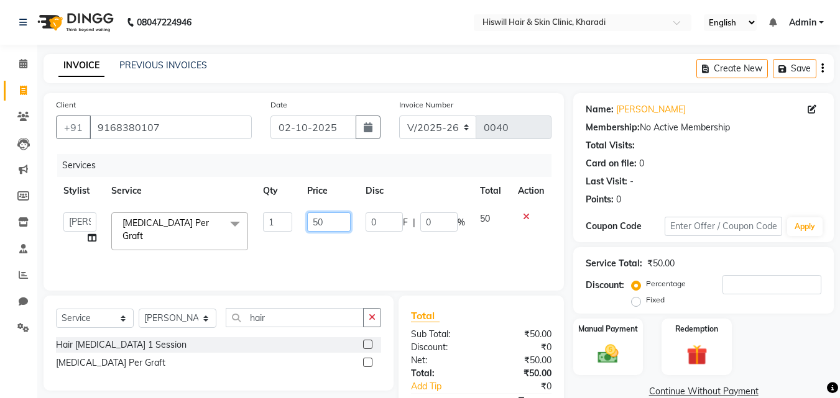
click at [329, 218] on input "50" at bounding box center [328, 222] width 43 height 19
type input "5"
type input "300"
click at [551, 240] on td at bounding box center [530, 231] width 41 height 53
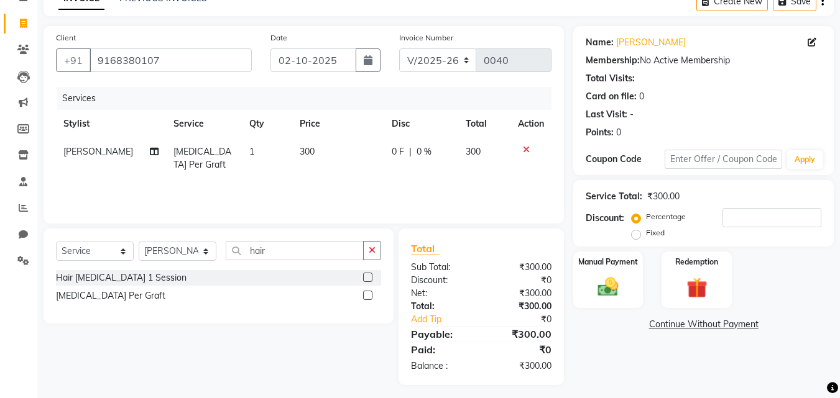
scroll to position [73, 0]
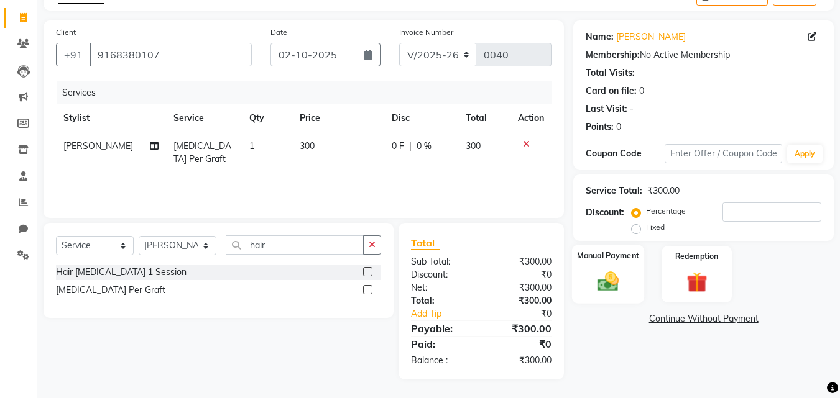
click at [628, 250] on label "Manual Payment" at bounding box center [608, 256] width 62 height 12
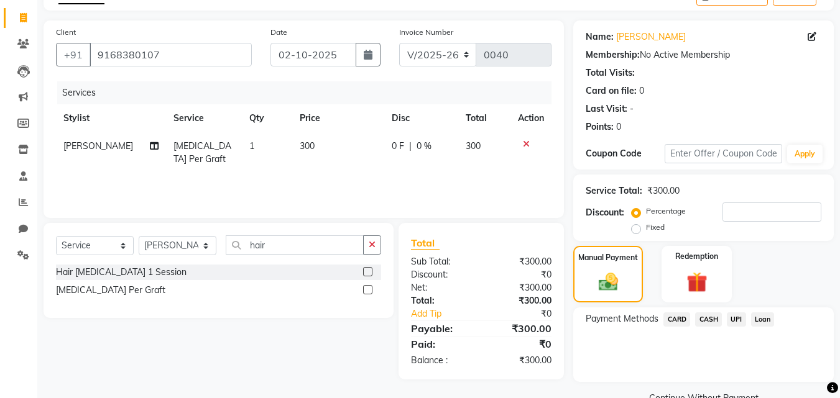
click at [741, 324] on span "UPI" at bounding box center [735, 320] width 19 height 14
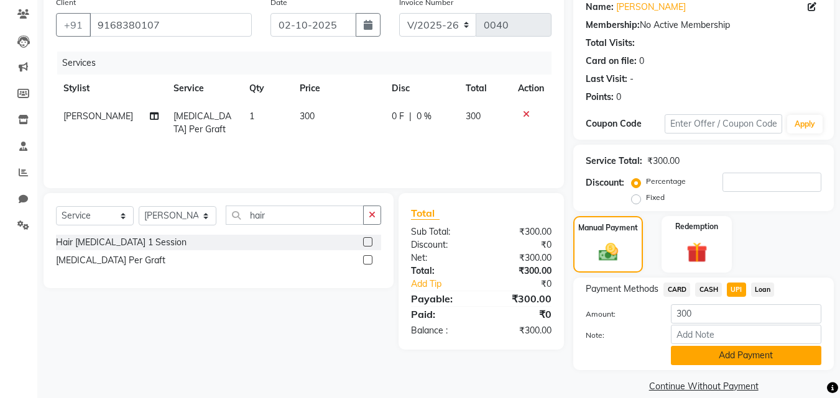
scroll to position [119, 0]
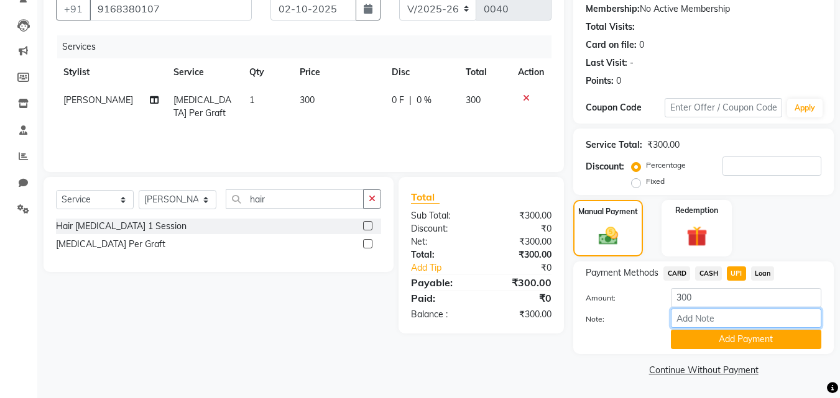
click at [708, 324] on input "Note:" at bounding box center [746, 318] width 150 height 19
type input "paid to shruti"
click at [775, 344] on button "Add Payment" at bounding box center [746, 339] width 150 height 19
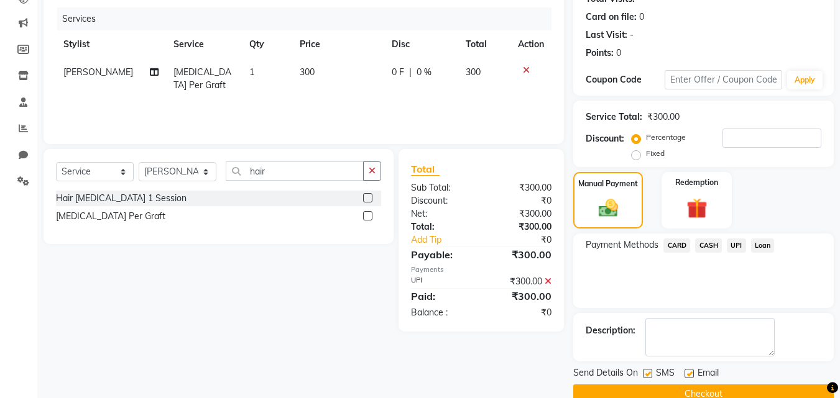
scroll to position [171, 0]
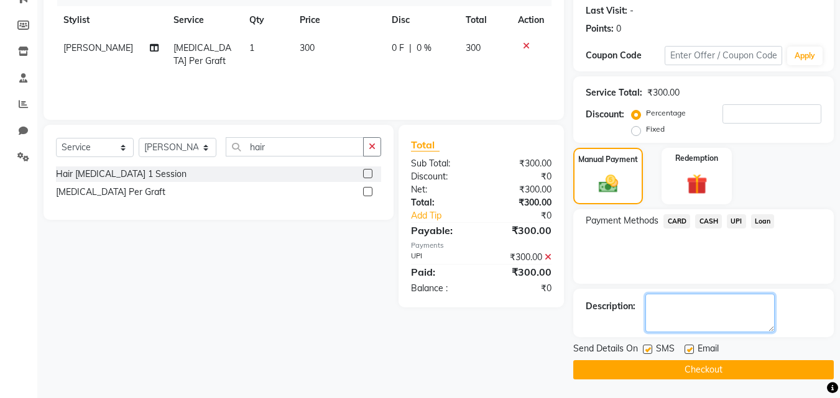
click at [680, 312] on textarea at bounding box center [709, 313] width 129 height 39
type textarea "17700 balance"
click at [689, 371] on button "Checkout" at bounding box center [703, 369] width 260 height 19
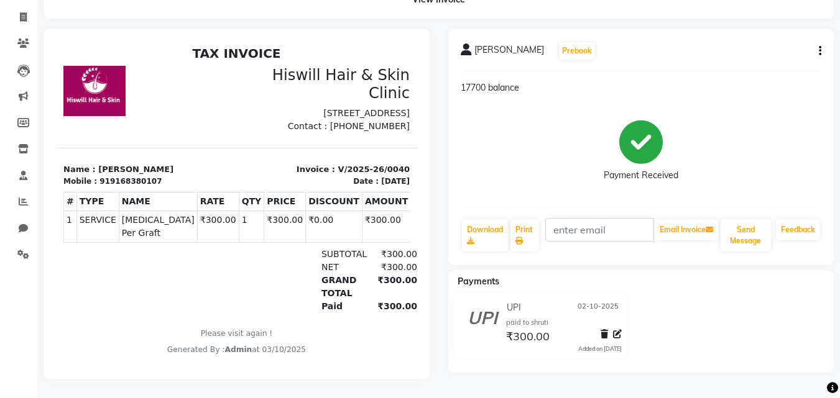
scroll to position [10, 0]
select select "7262"
select select "service"
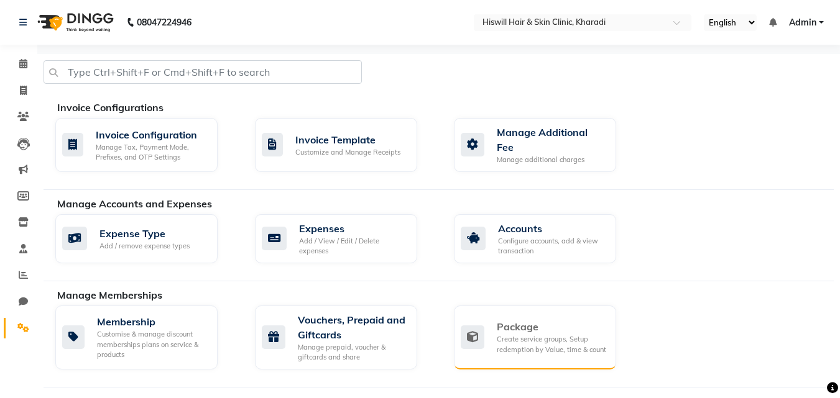
click at [498, 345] on div "Create service groups, Setup redemption by Value, time & count" at bounding box center [551, 344] width 109 height 21
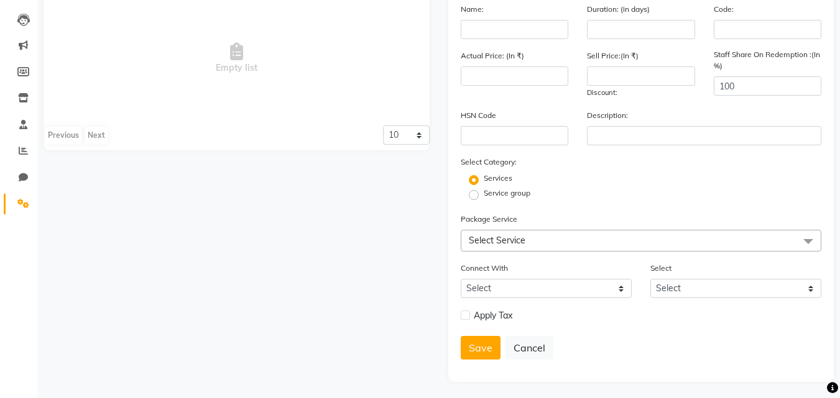
scroll to position [127, 0]
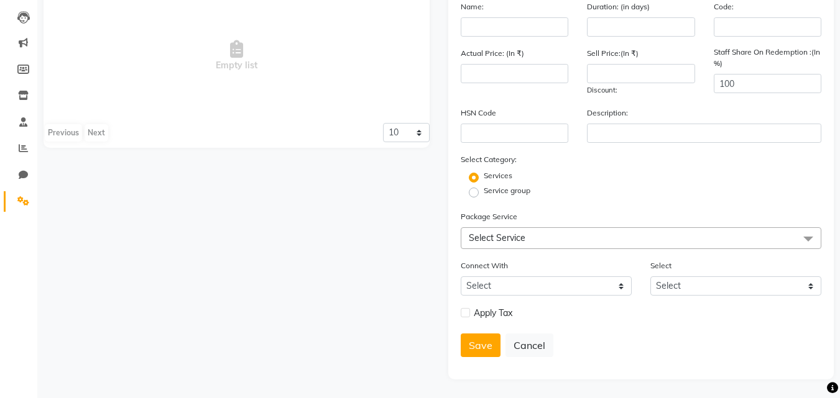
click at [810, 239] on span at bounding box center [807, 239] width 25 height 24
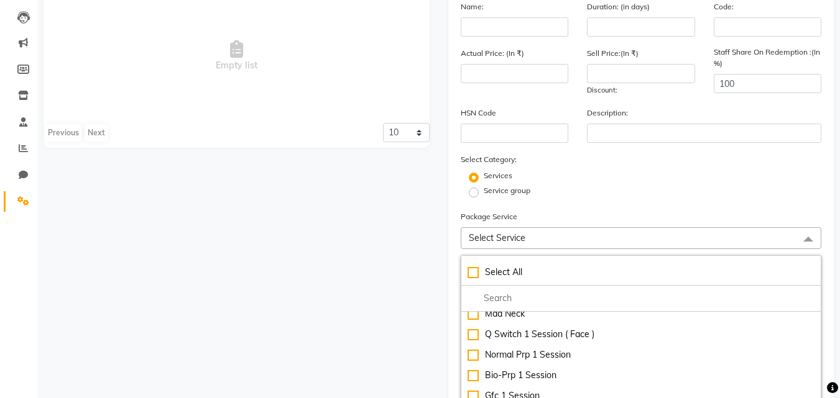
scroll to position [870, 0]
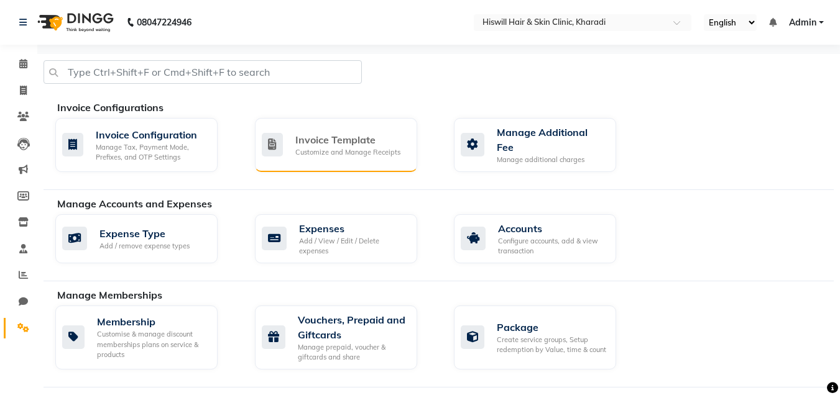
click at [372, 147] on div "Customize and Manage Receipts" at bounding box center [347, 152] width 105 height 11
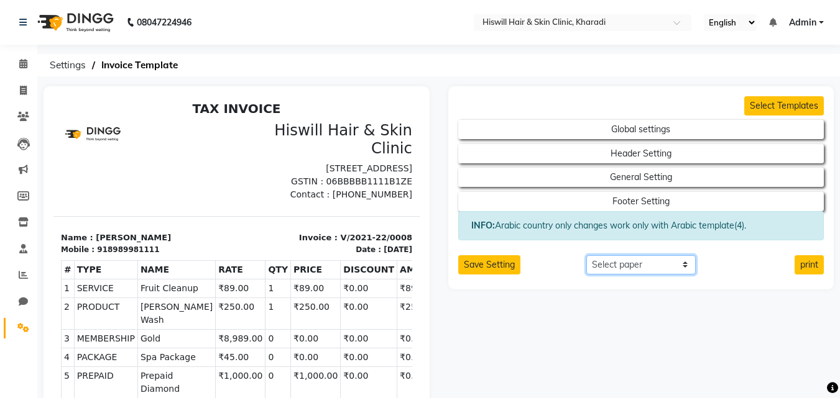
click at [684, 269] on select "Select paper A4 A5 A6 A7 Thermal Custom" at bounding box center [640, 264] width 109 height 19
click at [720, 61] on ol "Settings Invoice Template" at bounding box center [435, 65] width 785 height 22
click at [222, 34] on nav "08047224946 Select Location × Hiswill Hair & Skin Clinic, Kharadi English ENGLI…" at bounding box center [420, 22] width 840 height 45
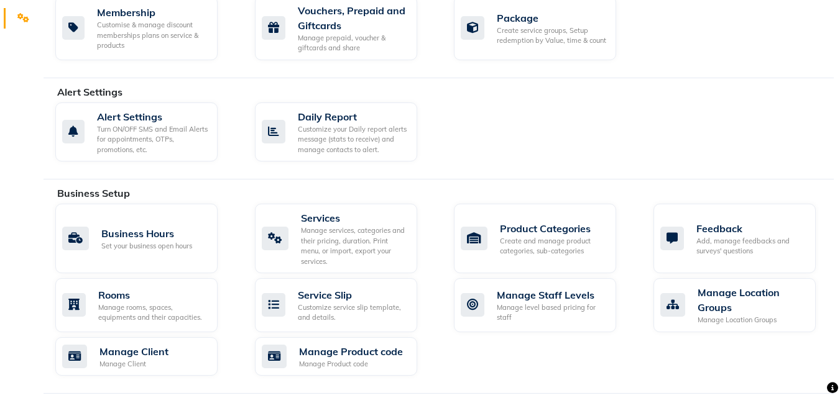
scroll to position [311, 0]
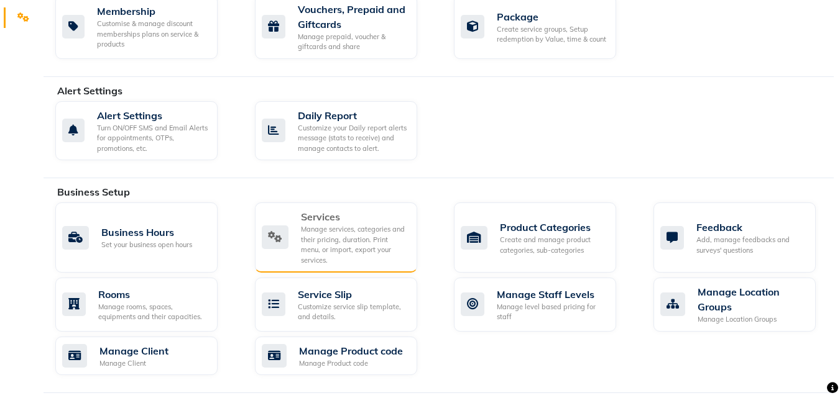
click at [341, 244] on div "Manage services, categories and their pricing, duration. Print menu, or import,…" at bounding box center [354, 244] width 106 height 41
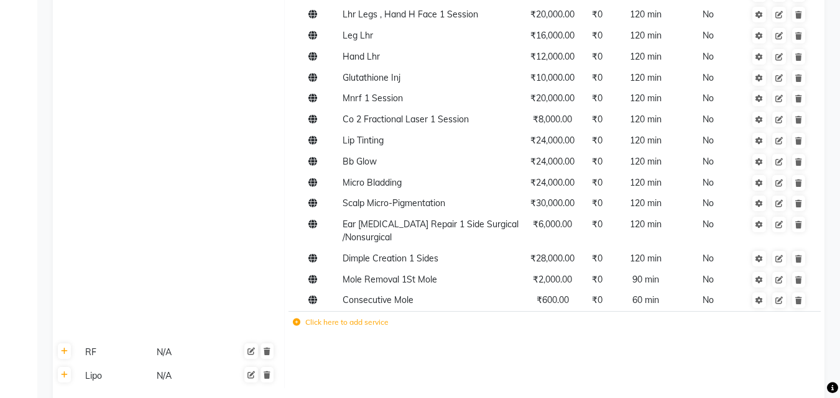
scroll to position [1459, 0]
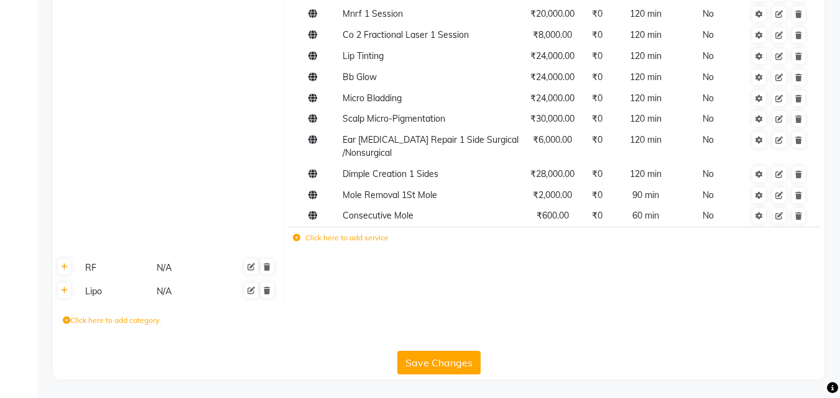
click at [296, 238] on icon at bounding box center [296, 237] width 7 height 7
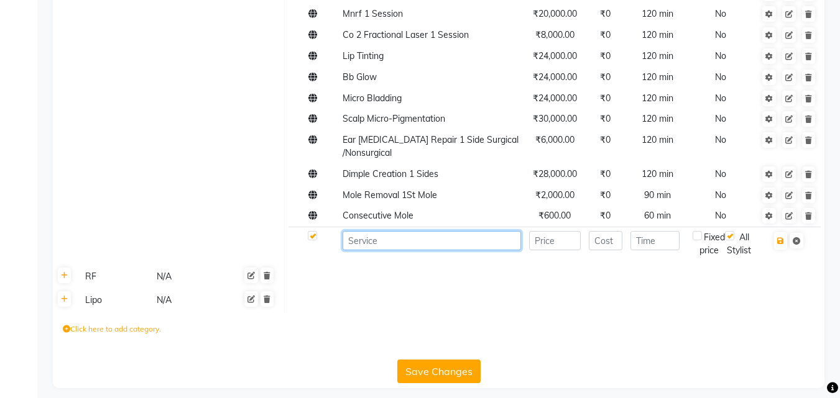
click at [382, 245] on input at bounding box center [431, 240] width 178 height 19
type input "consultation"
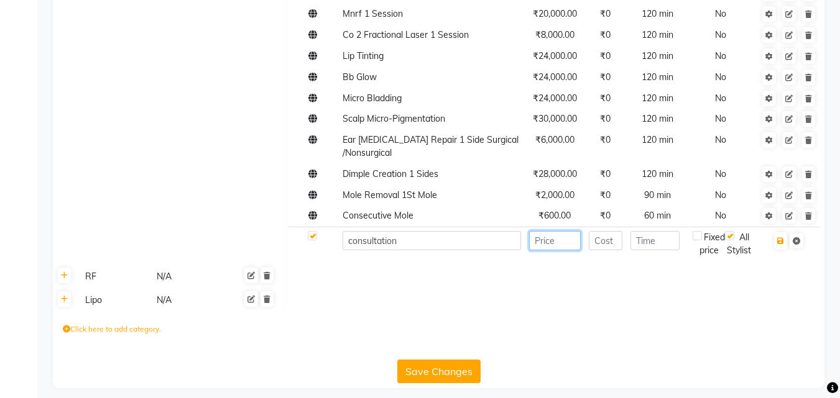
click at [557, 246] on input "number" at bounding box center [555, 240] width 52 height 19
type input "600"
click at [610, 244] on input "number" at bounding box center [605, 240] width 34 height 19
type input "0"
click at [662, 244] on input "number" at bounding box center [654, 240] width 49 height 19
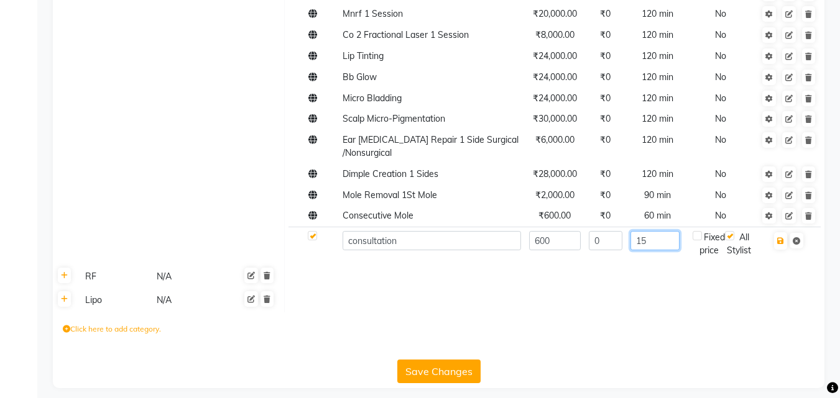
type input "15"
click at [697, 241] on div "Fixed price" at bounding box center [708, 244] width 32 height 26
click at [462, 383] on button "Save Changes" at bounding box center [438, 372] width 83 height 24
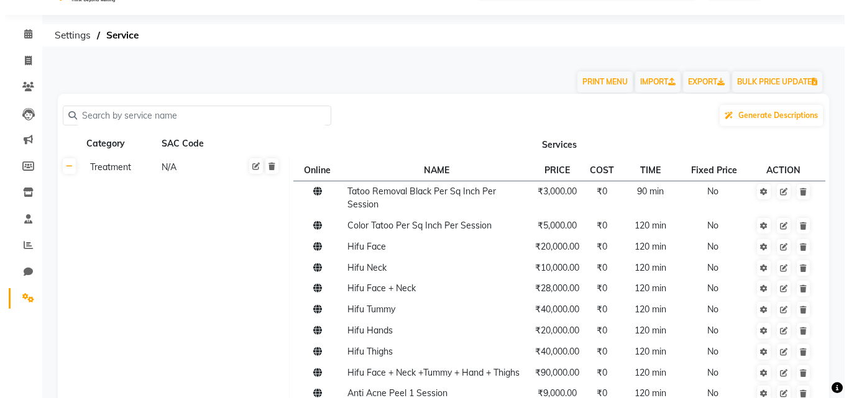
scroll to position [0, 0]
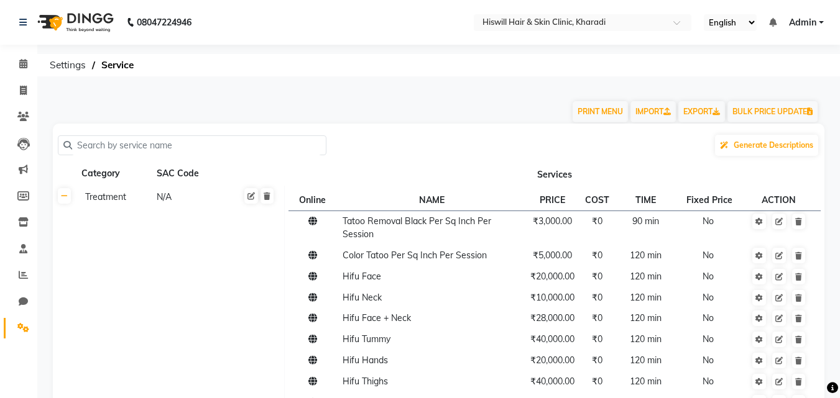
click at [82, 144] on input "text" at bounding box center [196, 145] width 249 height 19
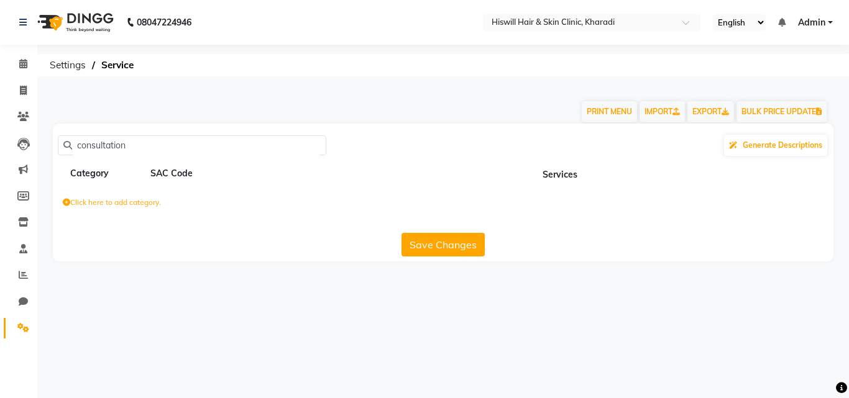
type input "consultation"
click at [66, 206] on label "Click here to add category." at bounding box center [112, 202] width 98 height 11
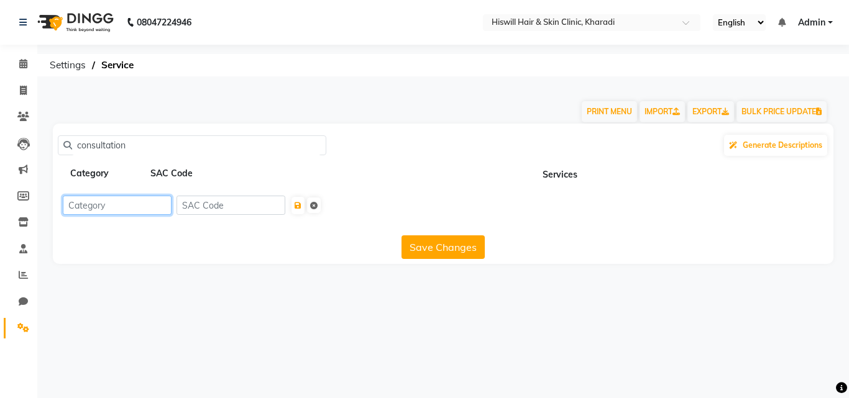
click at [70, 204] on input at bounding box center [117, 205] width 109 height 19
type input "consultation"
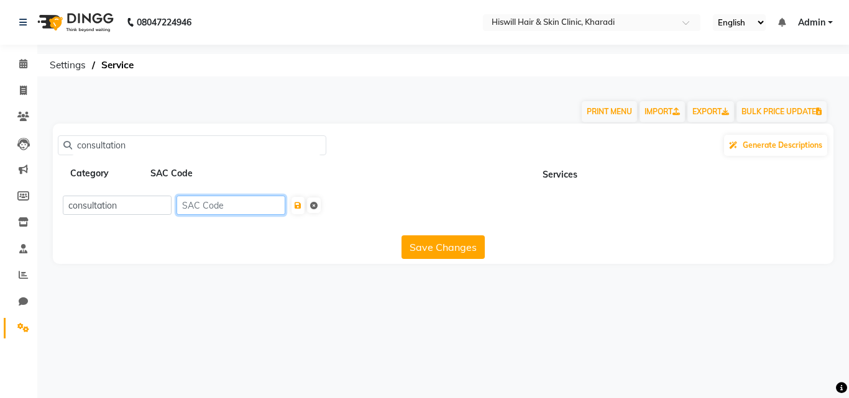
click at [186, 203] on input at bounding box center [230, 205] width 109 height 19
type input "600"
click at [465, 243] on button "Save Changes" at bounding box center [442, 248] width 83 height 24
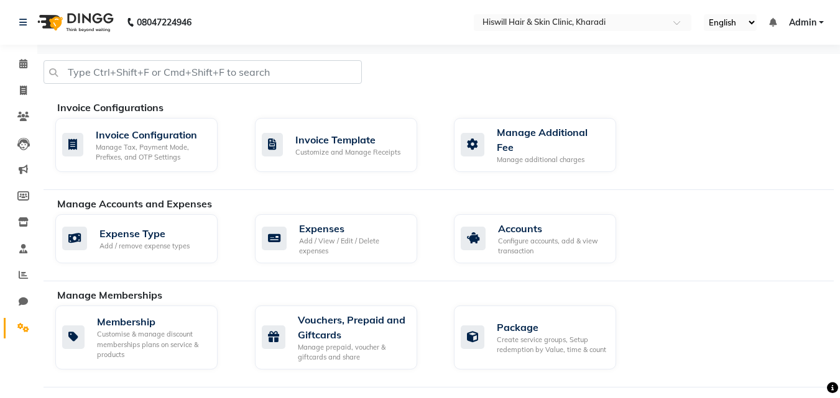
select select "service"
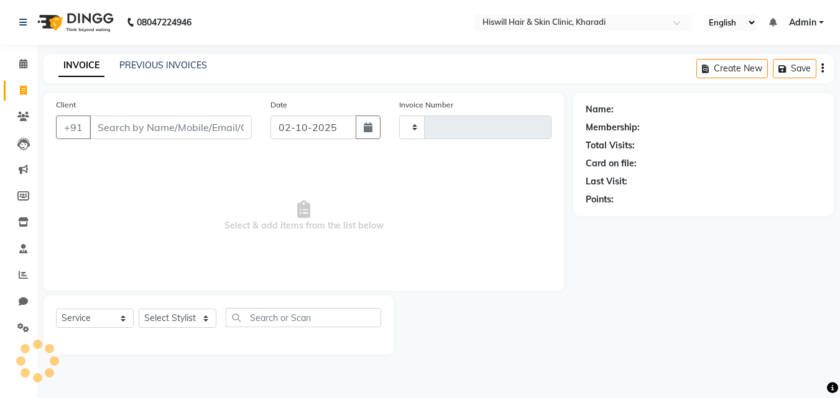
type input "0041"
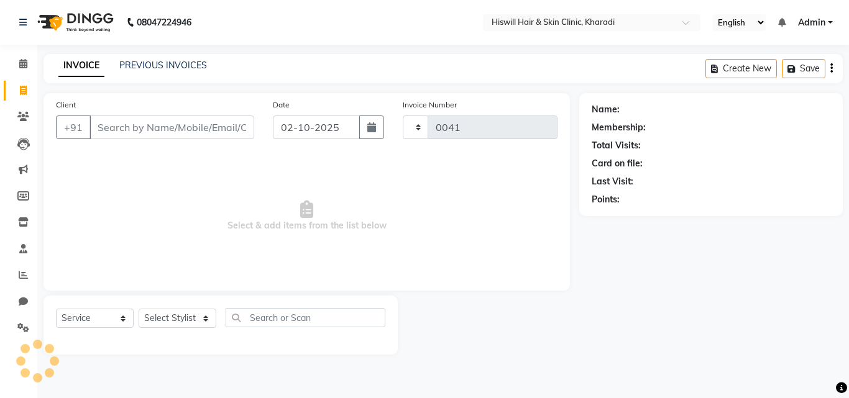
select select "7262"
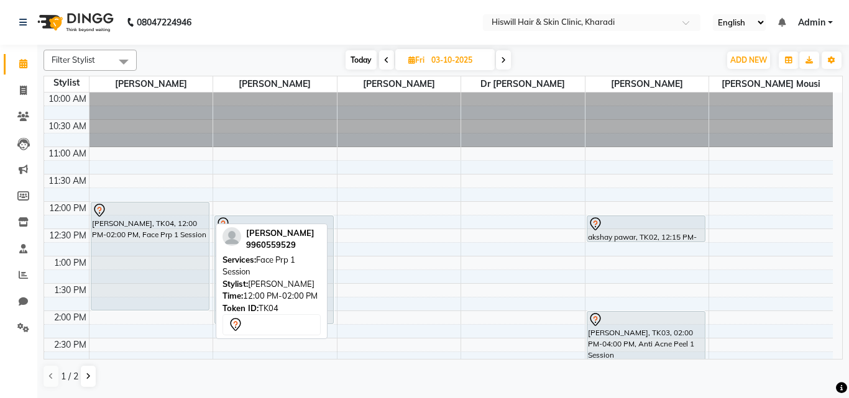
click at [142, 244] on div "[PERSON_NAME], TK04, 12:00 PM-02:00 PM, Face Prp 1 Session" at bounding box center [150, 257] width 118 height 108
select select "7"
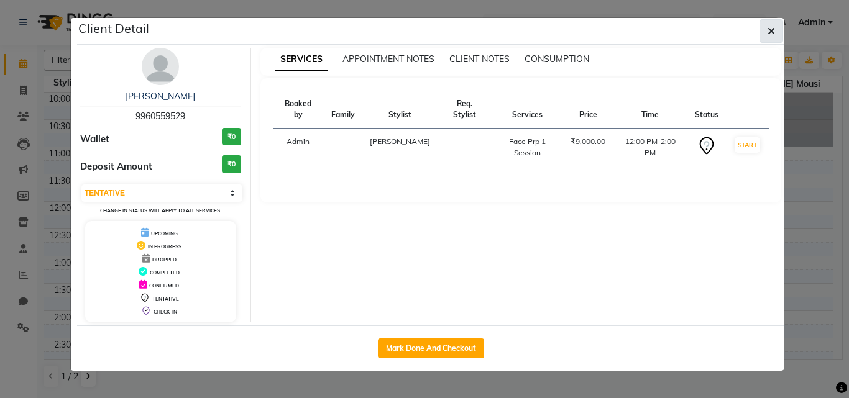
click at [768, 25] on span "button" at bounding box center [770, 31] width 7 height 12
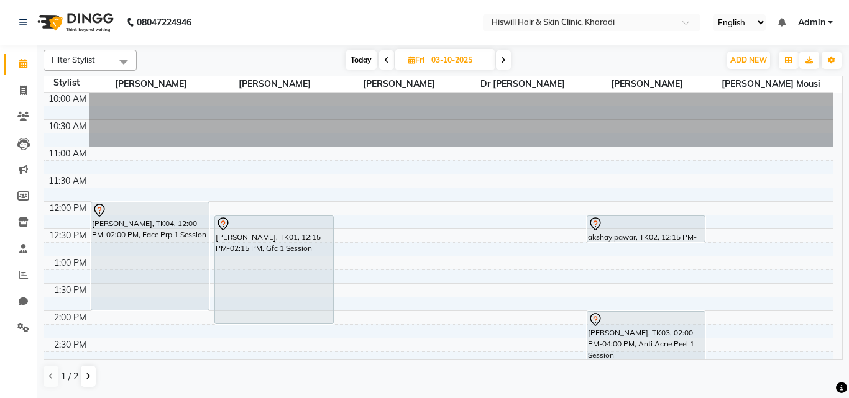
click at [153, 122] on div at bounding box center [151, 120] width 124 height 55
click at [158, 122] on div at bounding box center [151, 120] width 124 height 55
click at [417, 219] on div "10:00 AM 10:30 AM 11:00 AM 11:30 AM 12:00 PM 12:30 PM 1:00 PM 1:30 PM 2:00 PM 2…" at bounding box center [438, 393] width 789 height 601
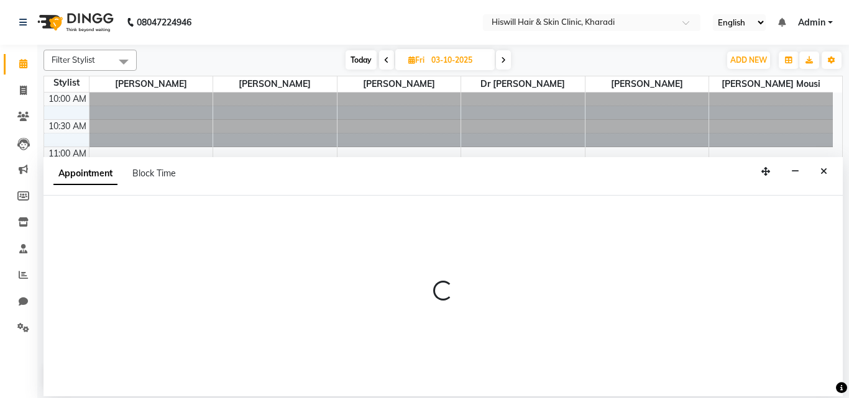
select select "85809"
select select "735"
select select "tentative"
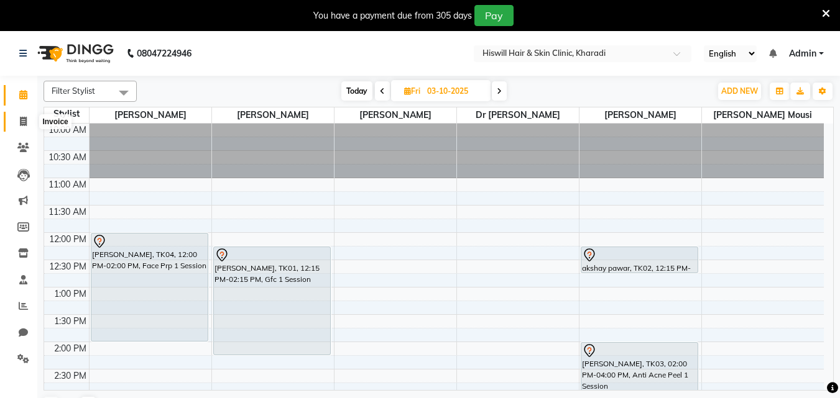
click at [30, 124] on span at bounding box center [23, 122] width 22 height 14
select select "7262"
select select "service"
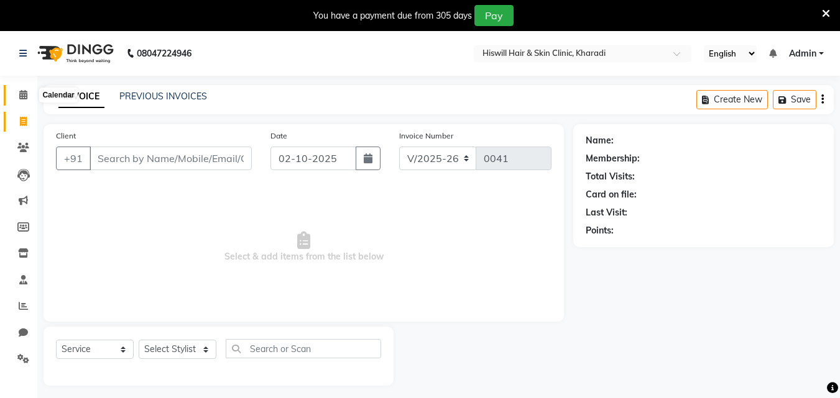
click at [21, 91] on icon at bounding box center [23, 94] width 8 height 9
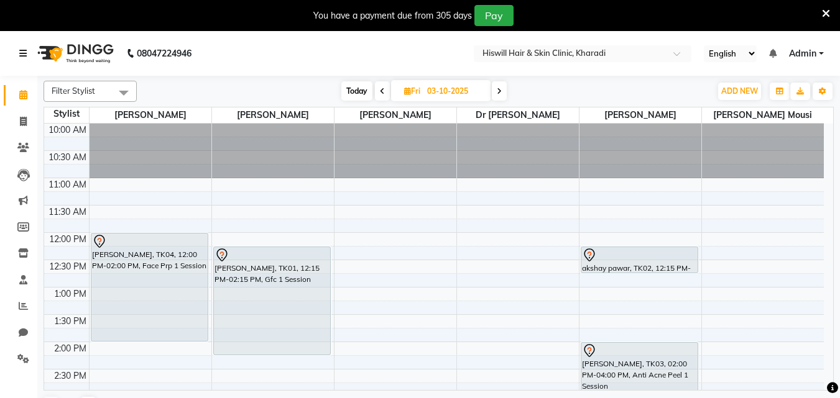
click at [25, 58] on link at bounding box center [25, 53] width 12 height 35
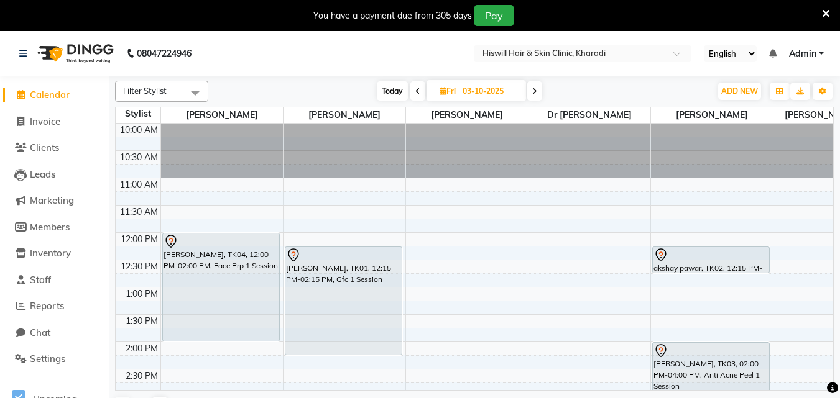
select select "7262"
select select "service"
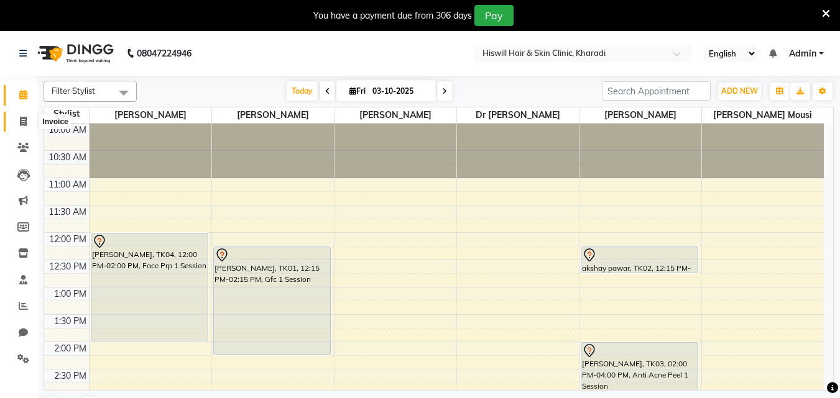
click at [25, 124] on icon at bounding box center [23, 121] width 7 height 9
select select "7262"
select select "service"
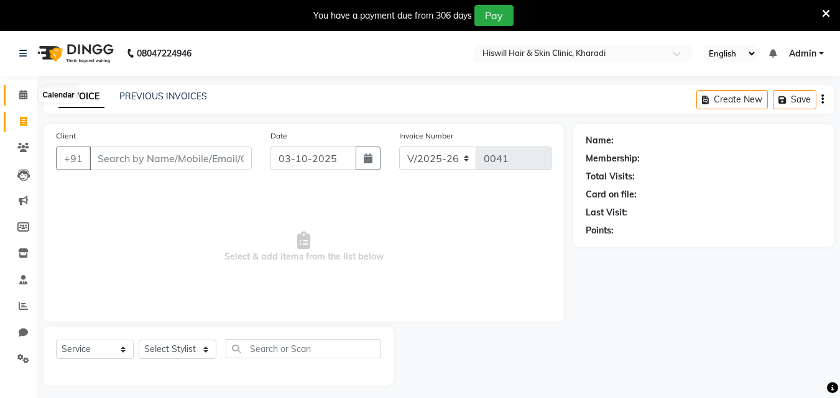
click at [22, 98] on icon at bounding box center [23, 94] width 8 height 9
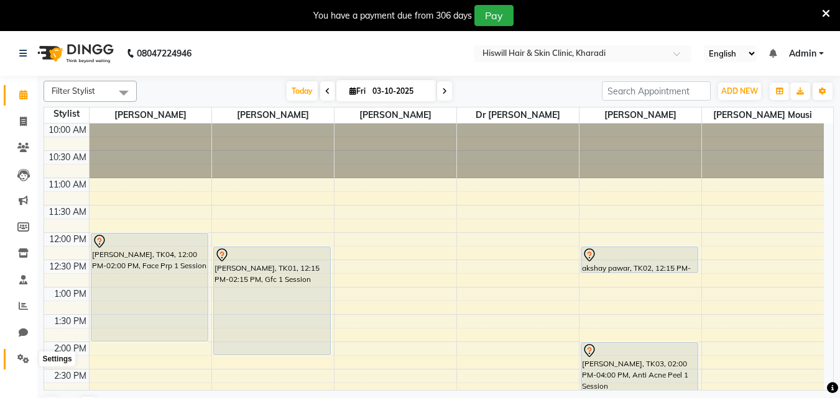
click at [21, 363] on icon at bounding box center [23, 358] width 12 height 9
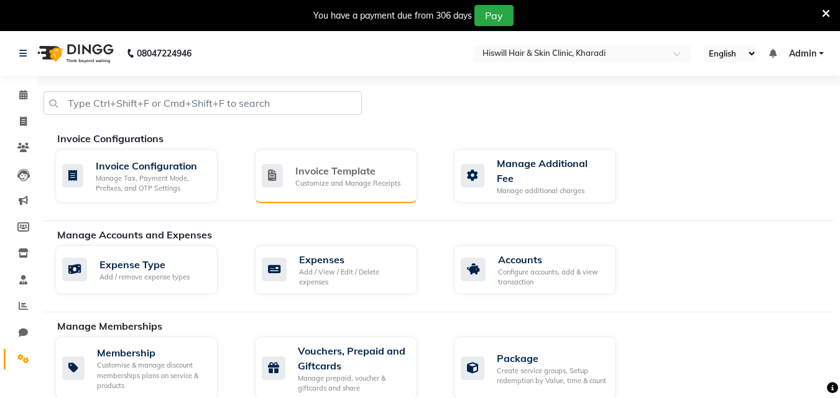
click at [376, 188] on div "Invoice Template Customize and Manage Receipts" at bounding box center [336, 176] width 162 height 54
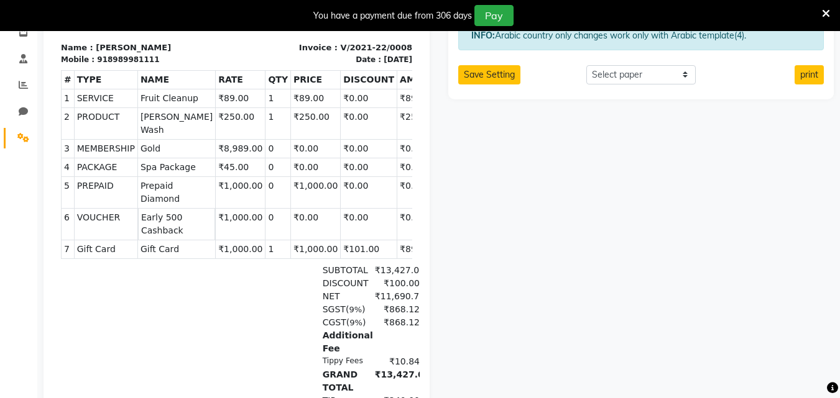
scroll to position [211, 0]
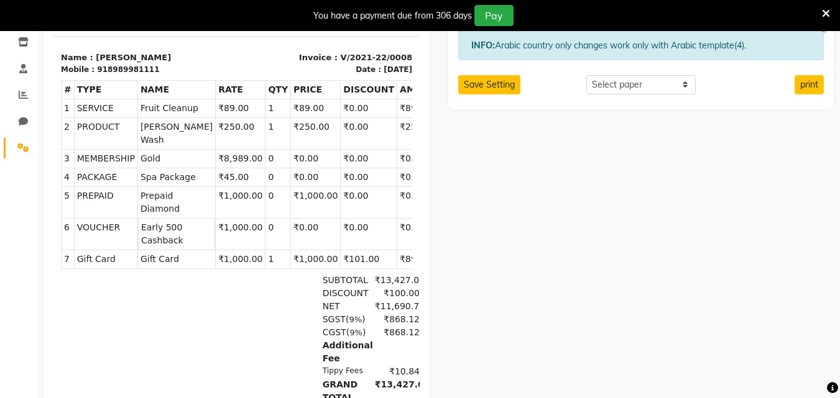
click at [74, 117] on td "SERVICE" at bounding box center [105, 108] width 63 height 19
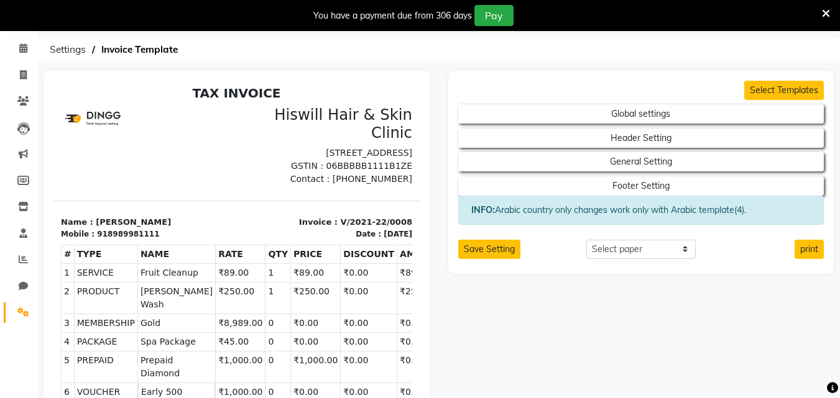
scroll to position [25, 0]
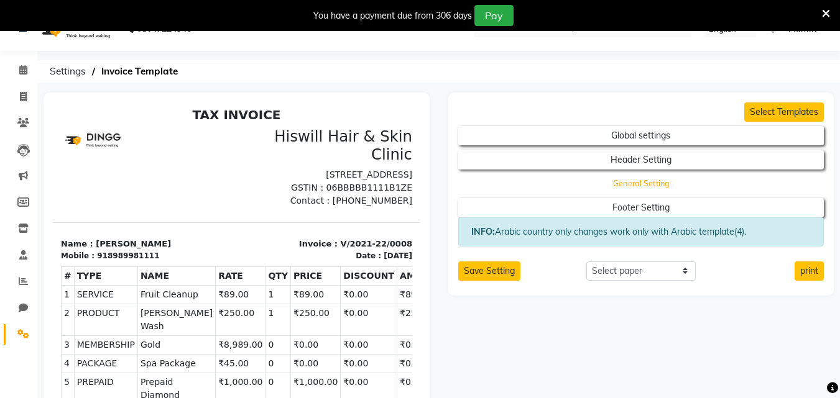
click at [597, 183] on button "General Setting" at bounding box center [640, 183] width 329 height 17
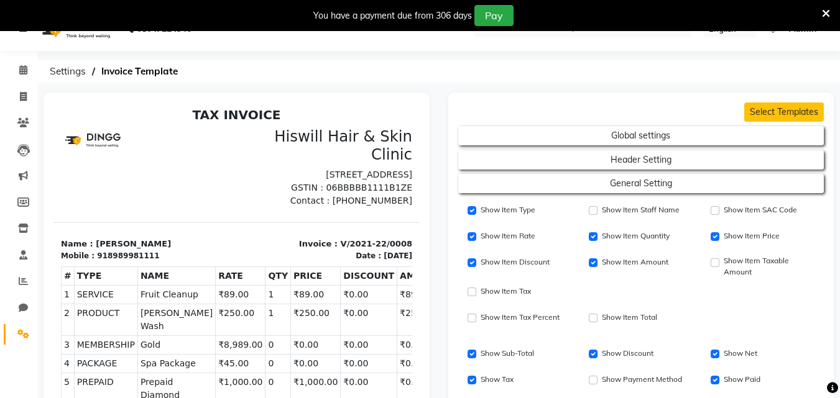
click at [677, 46] on nav "08047224946 Select Location × Hiswill Hair & Skin Clinic, Kharadi English ENGLI…" at bounding box center [420, 28] width 840 height 45
click at [677, 47] on nav "08047224946 Select Location × Hiswill Hair & Skin Clinic, Kharadi English ENGLI…" at bounding box center [420, 28] width 840 height 45
click at [825, 9] on icon at bounding box center [826, 13] width 8 height 11
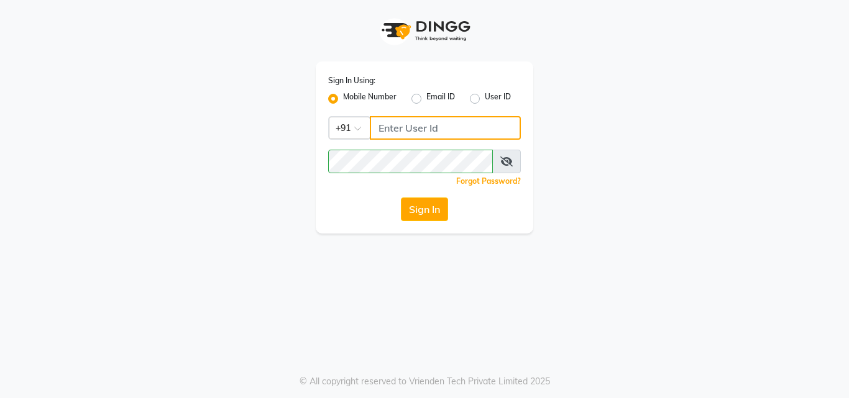
click at [399, 129] on input "Username" at bounding box center [445, 128] width 151 height 24
type input "7030073600"
click at [506, 163] on icon at bounding box center [506, 162] width 12 height 10
click at [507, 163] on icon at bounding box center [506, 162] width 11 height 10
click at [435, 215] on button "Sign In" at bounding box center [424, 210] width 47 height 24
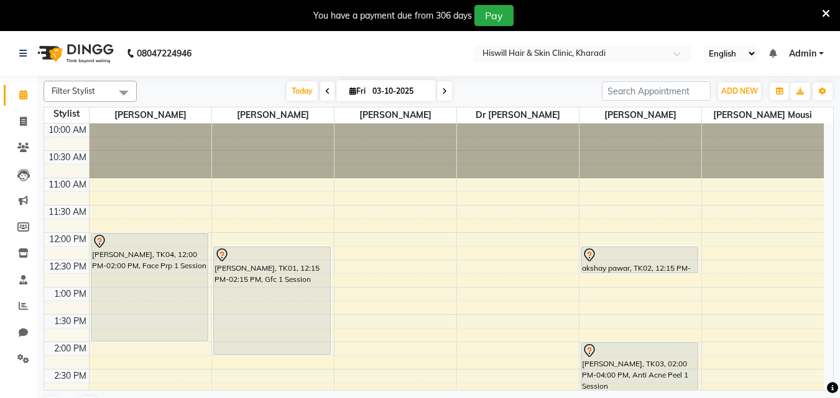
click at [442, 93] on icon at bounding box center [444, 91] width 5 height 7
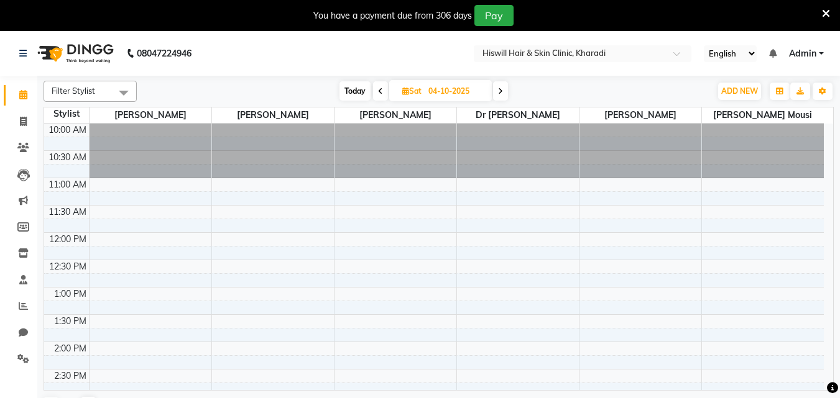
click at [498, 93] on icon at bounding box center [500, 91] width 5 height 7
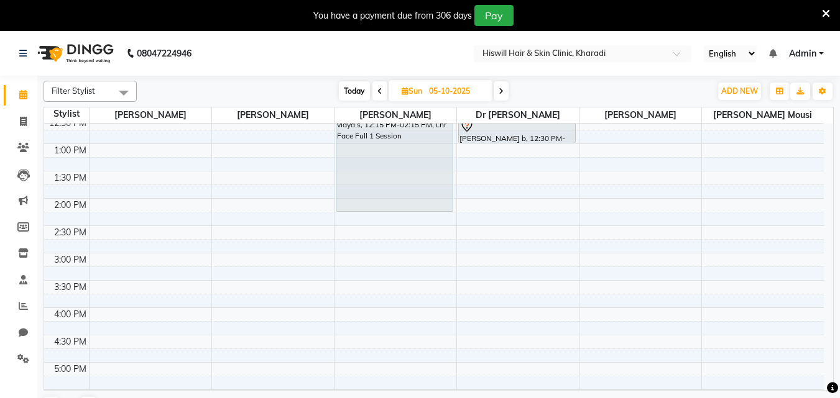
scroll to position [186, 0]
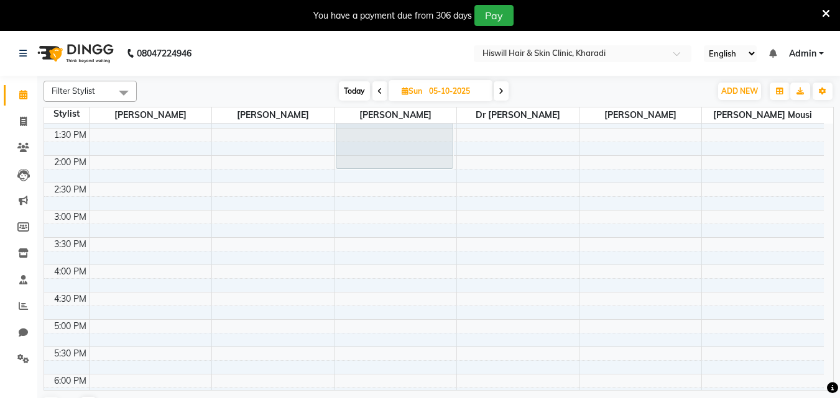
click at [377, 89] on icon at bounding box center [379, 91] width 5 height 7
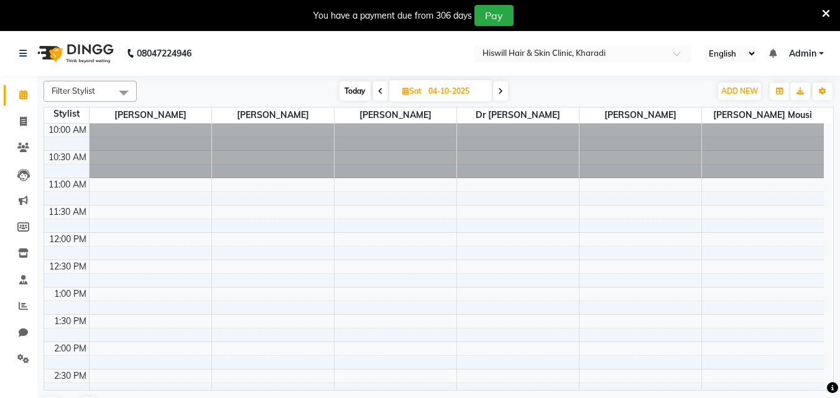
click at [384, 91] on span at bounding box center [380, 90] width 15 height 19
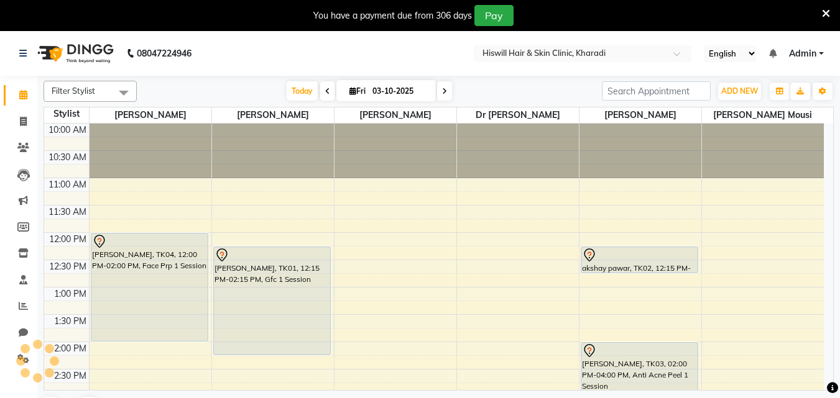
click at [321, 91] on span at bounding box center [327, 90] width 15 height 19
type input "02-10-2025"
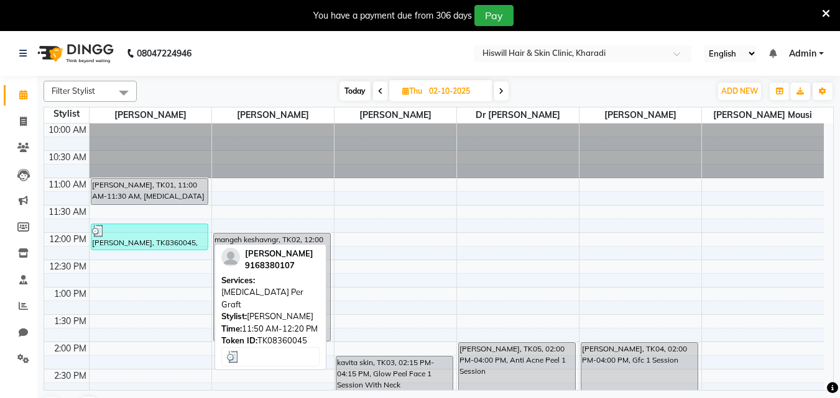
click at [196, 236] on div at bounding box center [149, 231] width 115 height 12
select select "3"
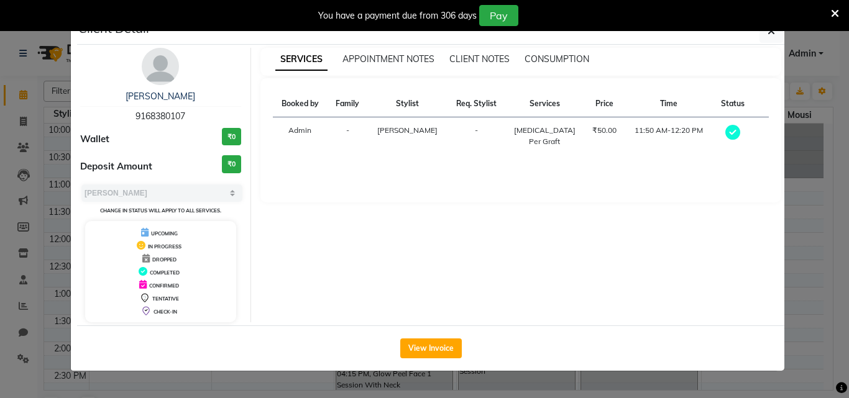
click at [836, 39] on ngb-modal-window "Client Detail prasad golande 9168380107 Wallet ₹0 Deposit Amount ₹0 Select MARK…" at bounding box center [424, 199] width 849 height 398
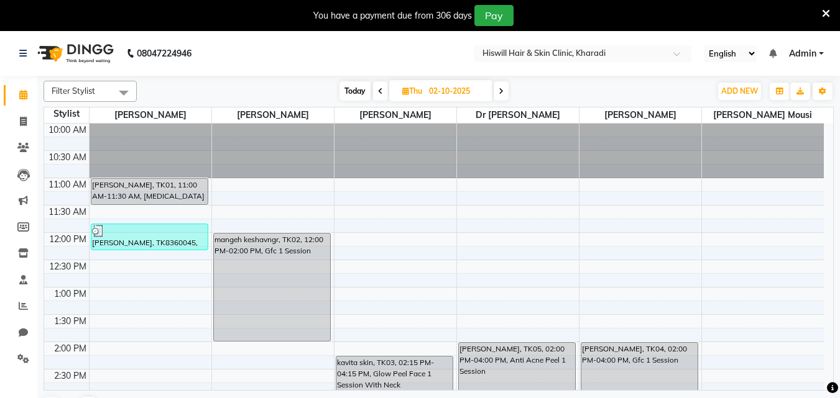
click at [503, 91] on icon at bounding box center [500, 91] width 5 height 7
type input "03-10-2025"
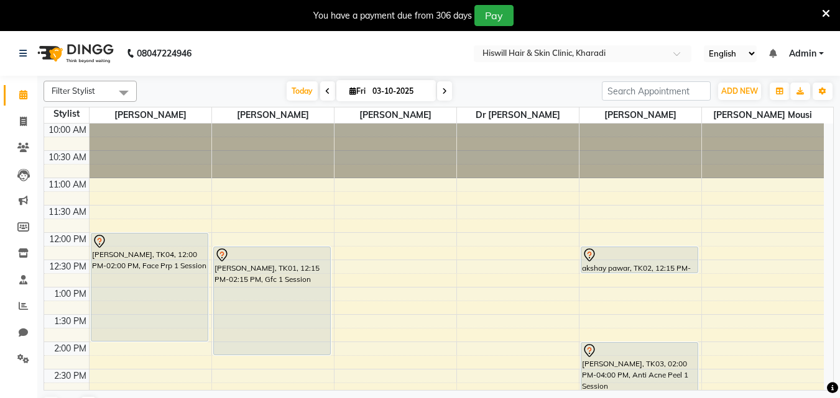
click at [350, 92] on icon at bounding box center [352, 91] width 7 height 8
select select "10"
select select "2025"
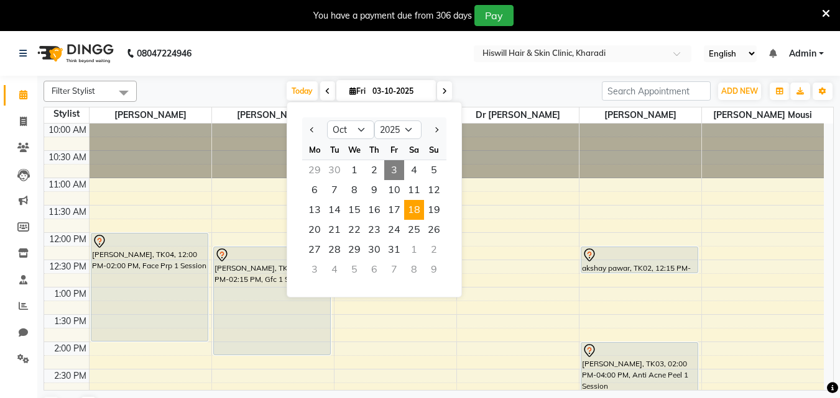
click at [417, 216] on span "18" at bounding box center [414, 210] width 20 height 20
type input "[DATE]"
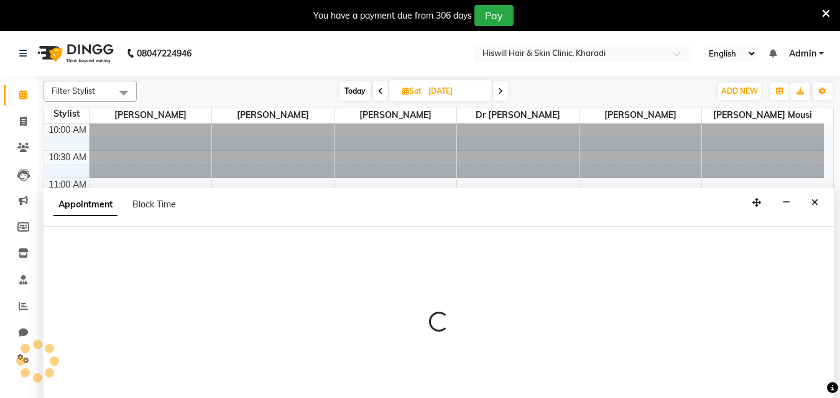
select select "62610"
select select "720"
select select "tentative"
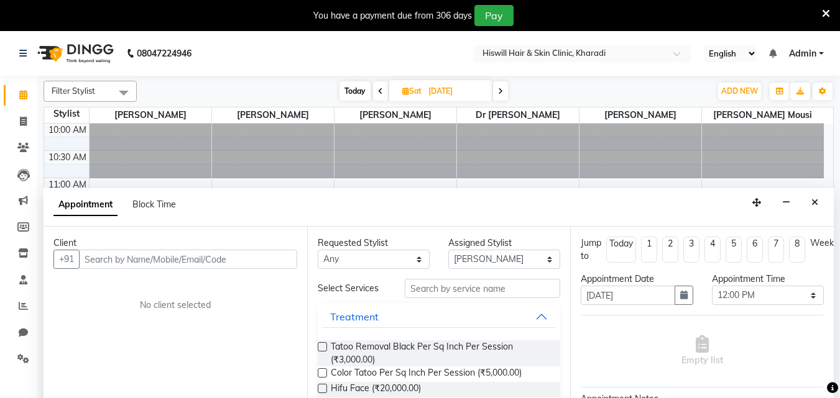
scroll to position [31, 0]
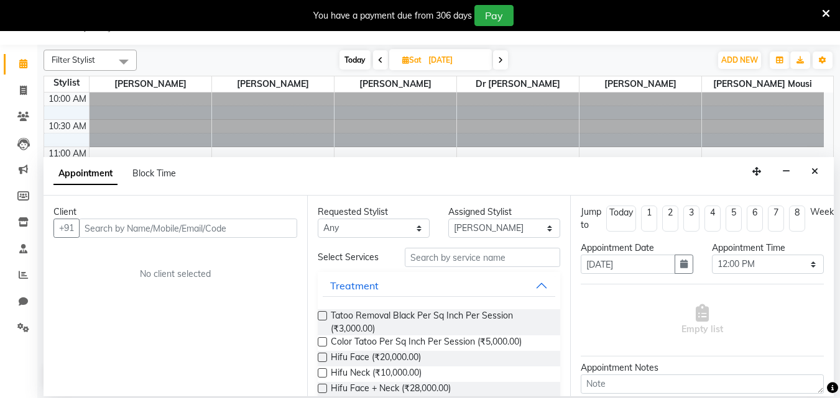
click at [126, 219] on input "text" at bounding box center [188, 228] width 218 height 19
click at [107, 221] on input "text" at bounding box center [188, 228] width 218 height 19
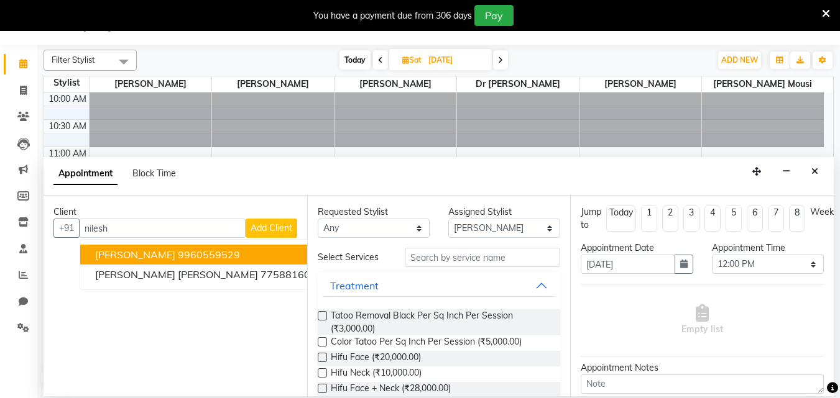
click at [144, 250] on span "[PERSON_NAME]" at bounding box center [135, 255] width 80 height 12
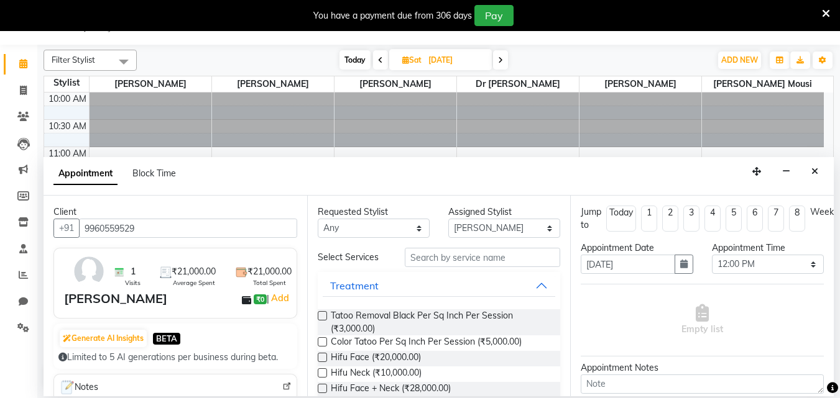
type input "9960559529"
click at [441, 263] on input "text" at bounding box center [482, 257] width 155 height 19
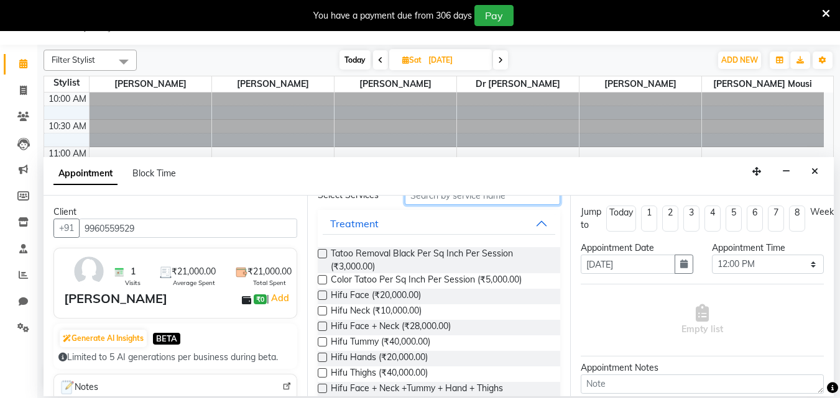
scroll to position [0, 0]
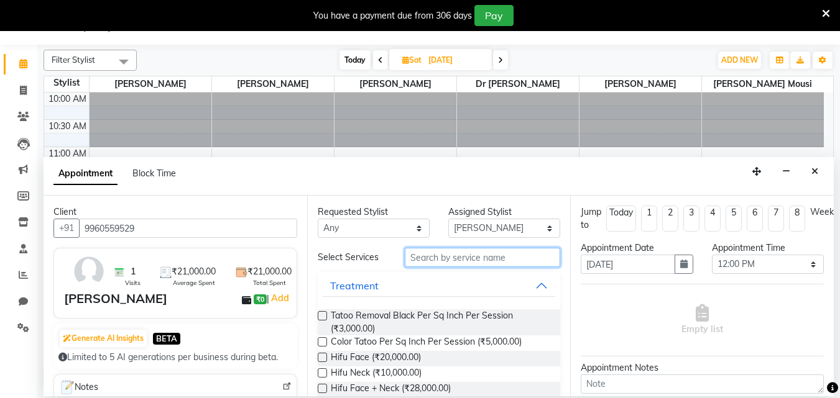
click at [439, 261] on input "text" at bounding box center [482, 257] width 155 height 19
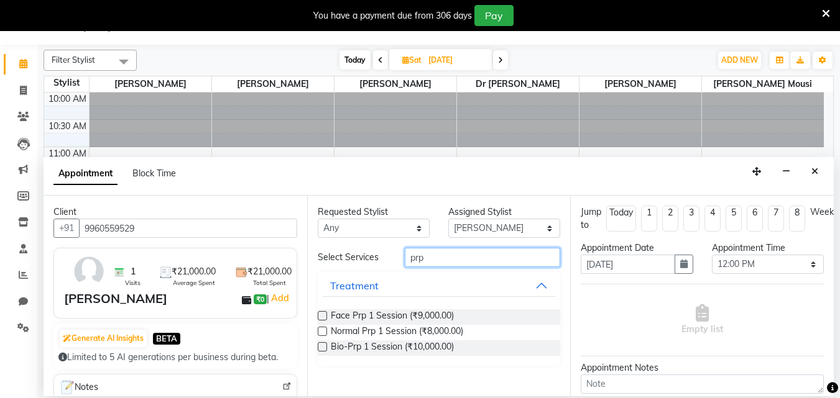
type input "prp"
click at [319, 334] on label at bounding box center [322, 331] width 9 height 9
click at [319, 334] on input "checkbox" at bounding box center [322, 333] width 8 height 8
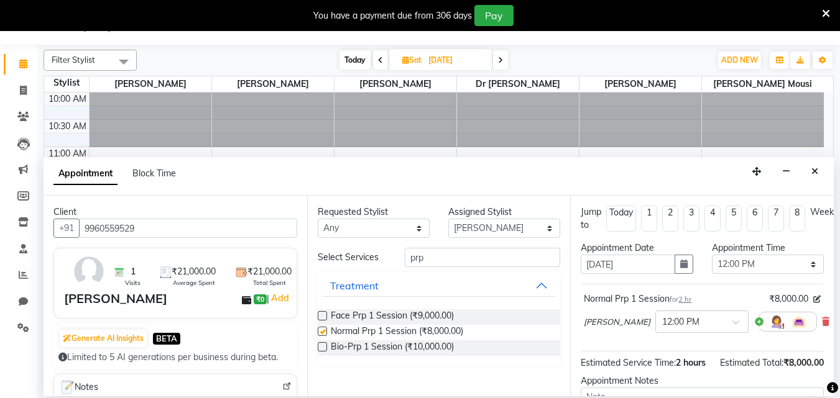
checkbox input "false"
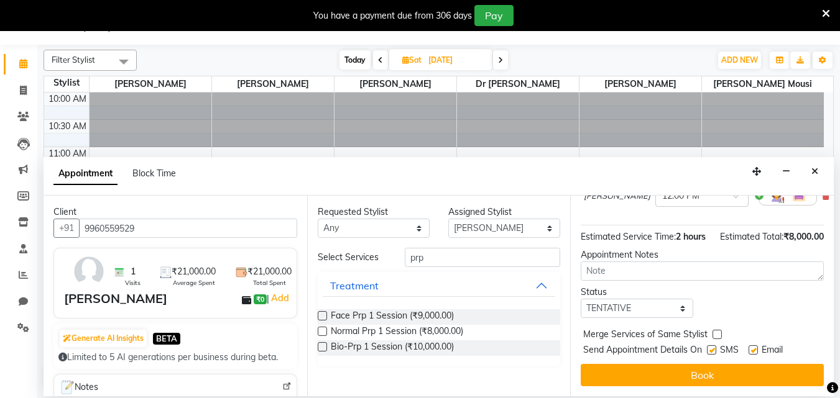
scroll to position [149, 0]
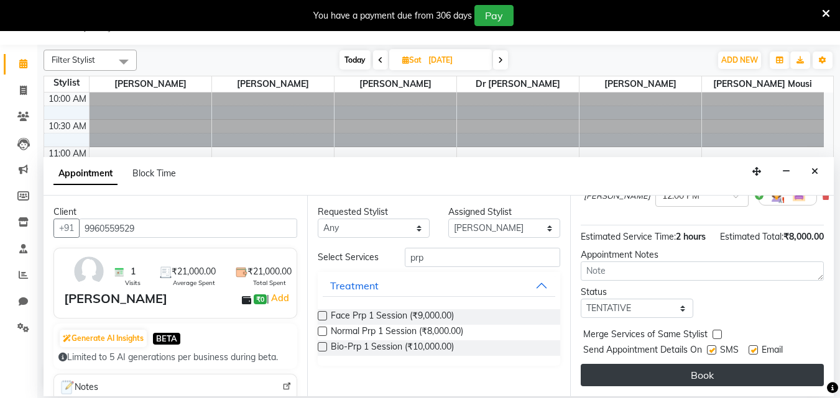
click at [687, 364] on button "Book" at bounding box center [701, 375] width 243 height 22
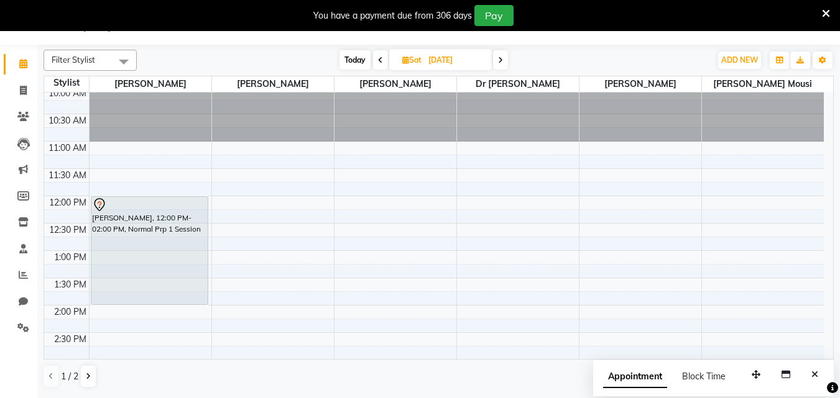
scroll to position [0, 0]
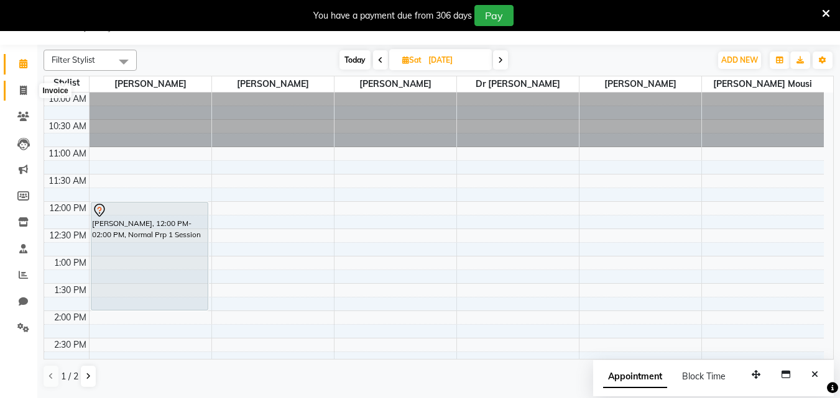
click at [22, 93] on icon at bounding box center [23, 90] width 7 height 9
select select "7262"
select select "service"
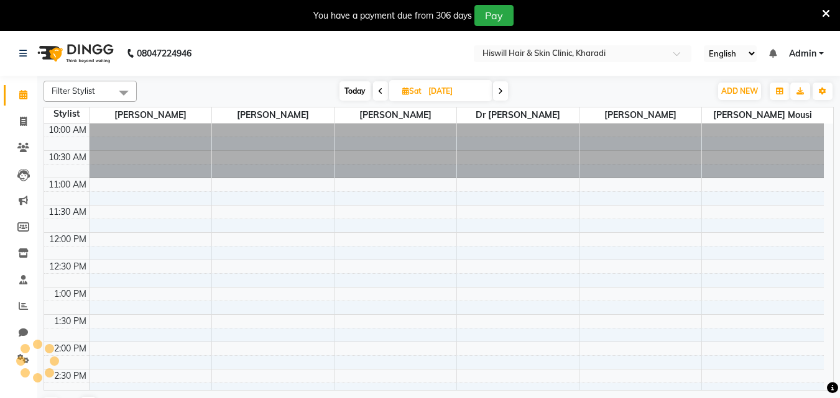
scroll to position [31, 0]
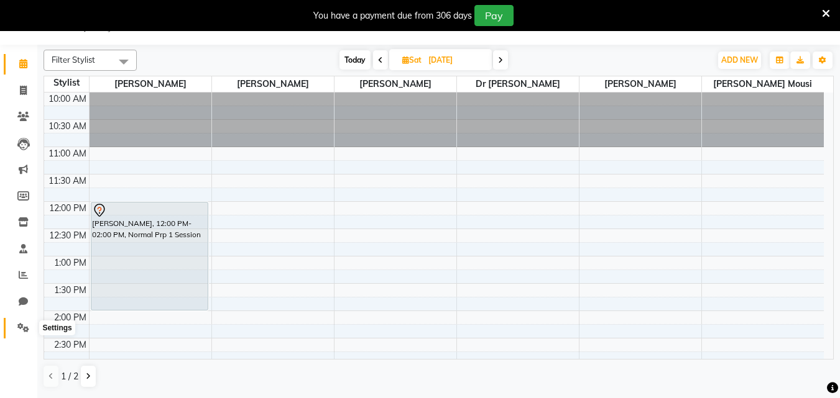
click at [27, 326] on icon at bounding box center [23, 327] width 12 height 9
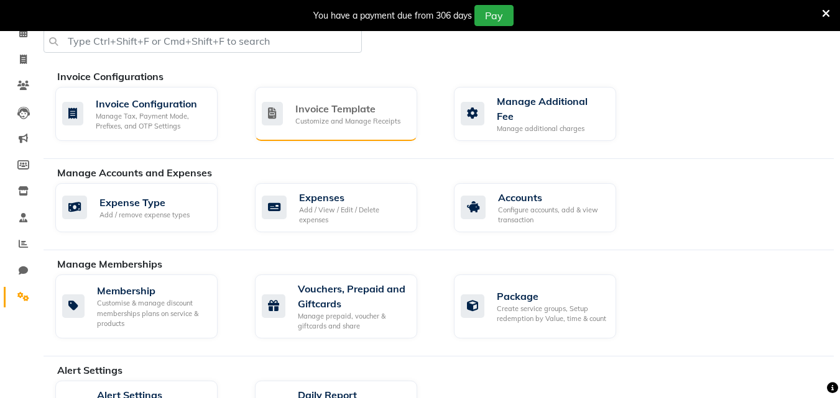
scroll to position [1, 0]
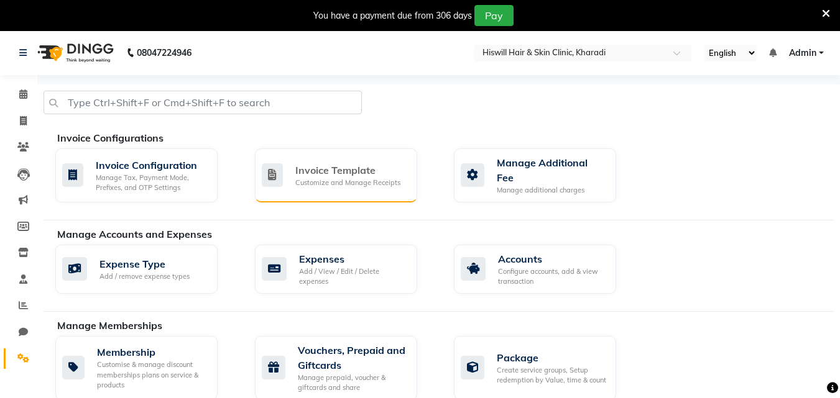
click at [285, 181] on div "Invoice Template Customize and Manage Receipts" at bounding box center [334, 175] width 145 height 25
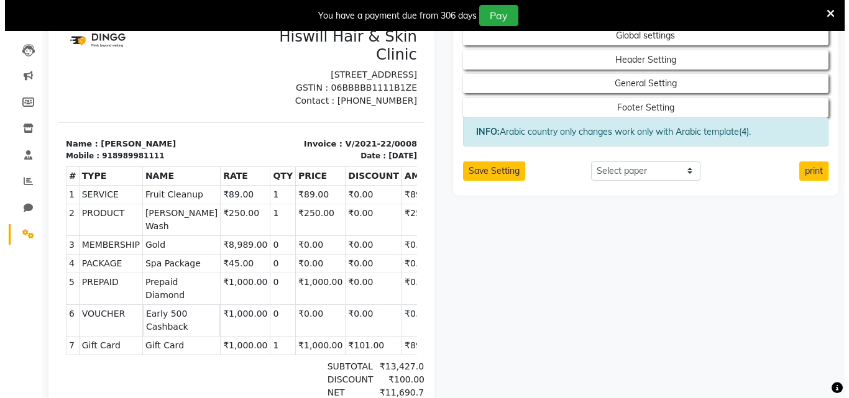
scroll to position [1, 0]
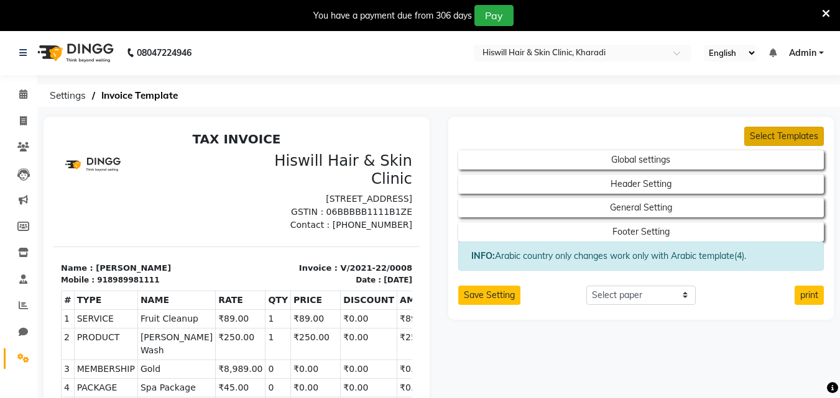
click at [789, 137] on button "Select Templates" at bounding box center [784, 136] width 80 height 19
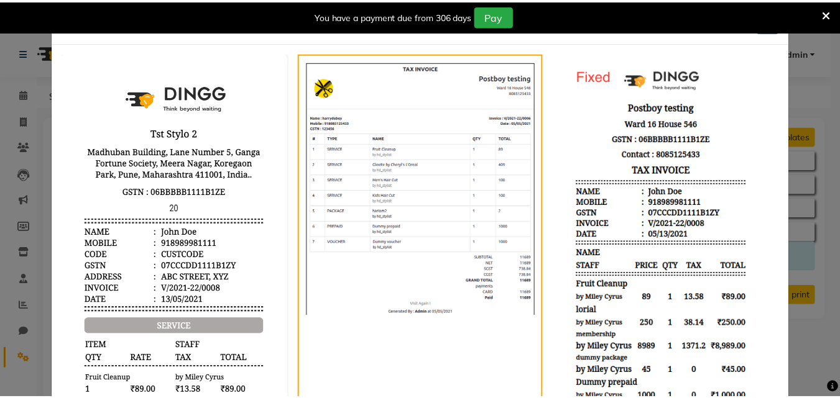
scroll to position [0, 0]
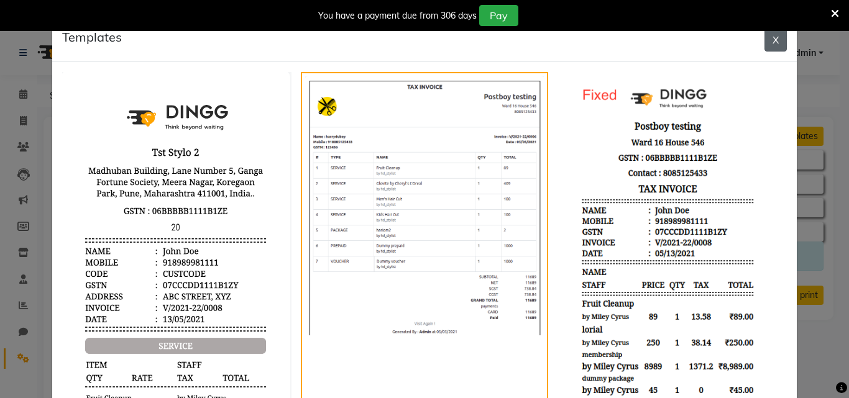
click at [770, 40] on button "X" at bounding box center [775, 40] width 22 height 24
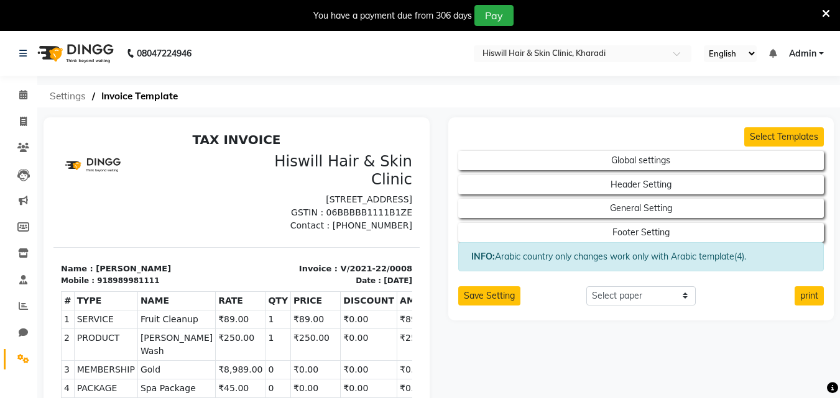
click at [53, 101] on span "Settings" at bounding box center [67, 96] width 48 height 22
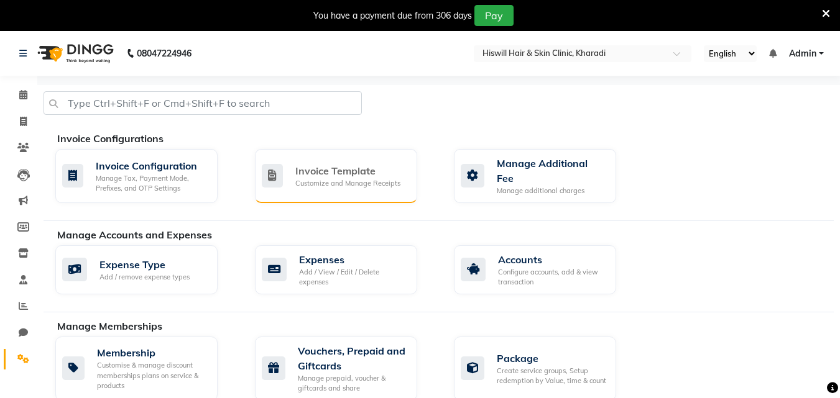
click at [344, 185] on div "Customize and Manage Receipts" at bounding box center [347, 183] width 105 height 11
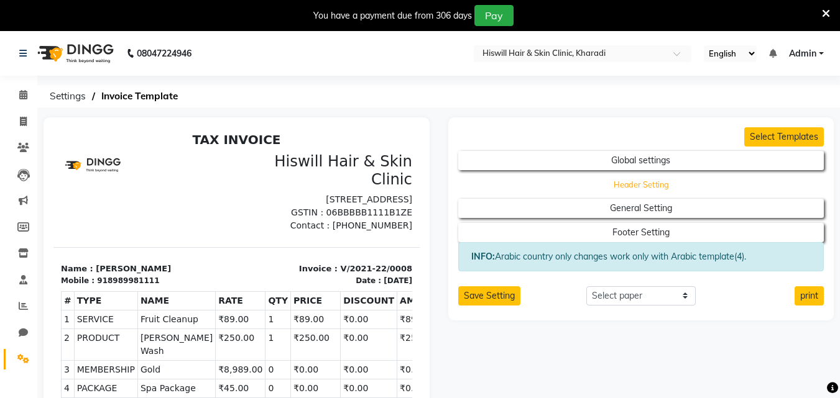
click at [673, 185] on button "Header Setting" at bounding box center [640, 184] width 329 height 17
select select "end"
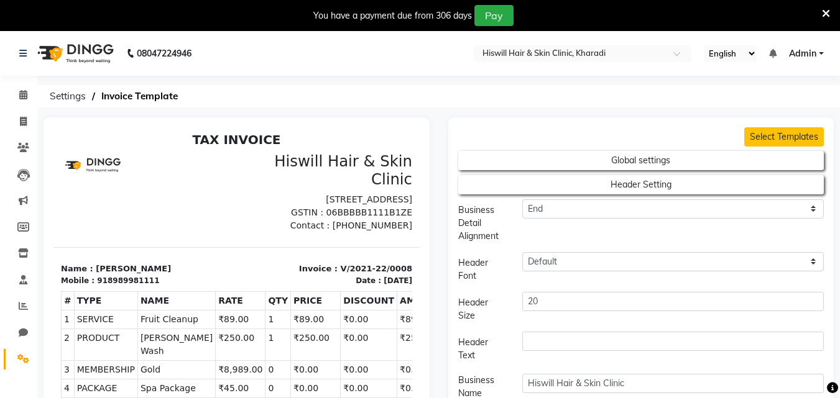
click at [739, 91] on ol "Settings Invoice Template" at bounding box center [435, 96] width 785 height 22
click at [758, 96] on ol "Settings Invoice Template" at bounding box center [435, 96] width 785 height 22
click at [828, 11] on icon at bounding box center [826, 13] width 8 height 11
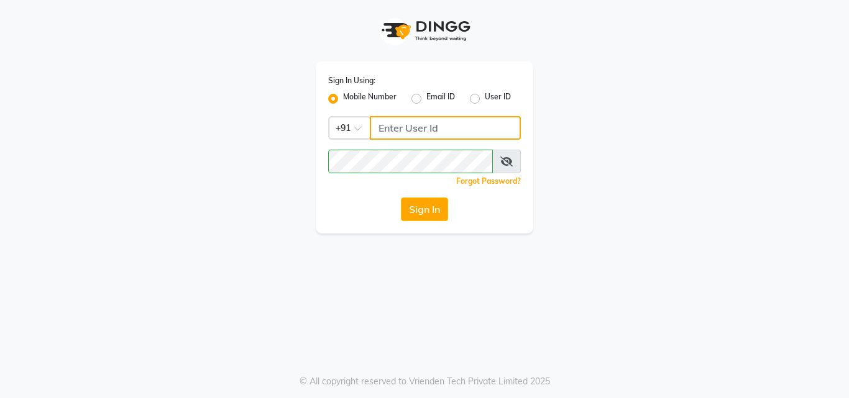
click at [397, 127] on input "Username" at bounding box center [445, 128] width 151 height 24
type input "7030073600"
click at [504, 165] on icon at bounding box center [506, 162] width 12 height 10
click at [507, 164] on icon at bounding box center [506, 162] width 11 height 10
click at [436, 206] on button "Sign In" at bounding box center [424, 210] width 47 height 24
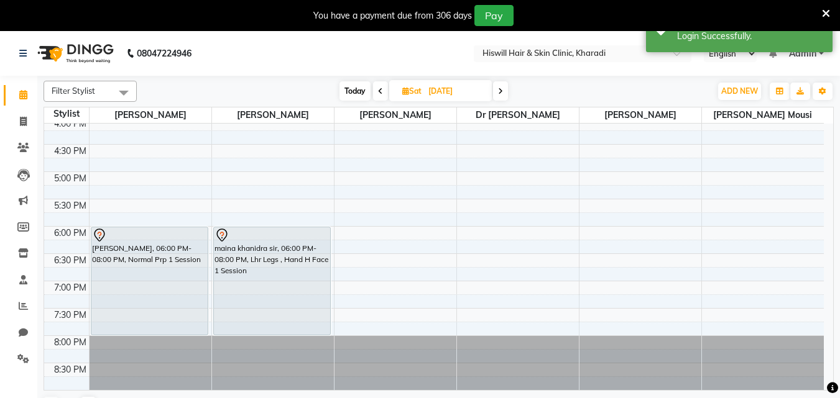
scroll to position [272, 0]
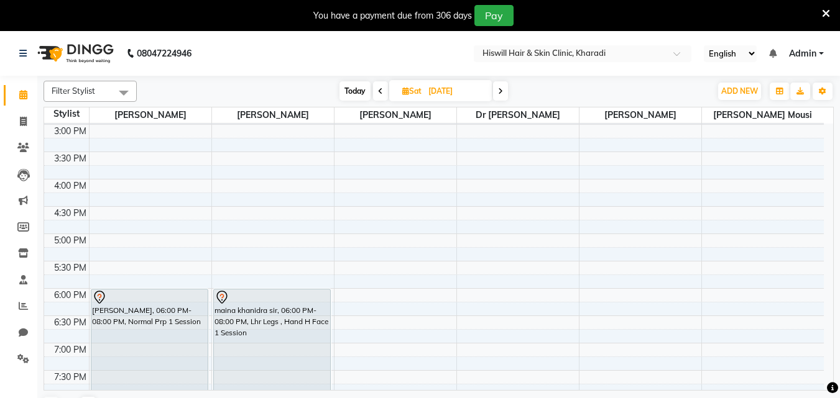
click at [407, 93] on icon at bounding box center [405, 91] width 7 height 8
select select "10"
select select "2025"
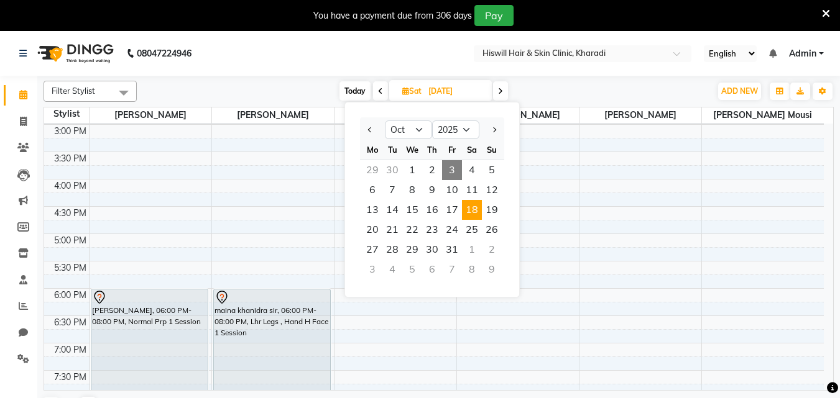
click at [450, 172] on span "3" at bounding box center [452, 170] width 20 height 20
type input "03-10-2025"
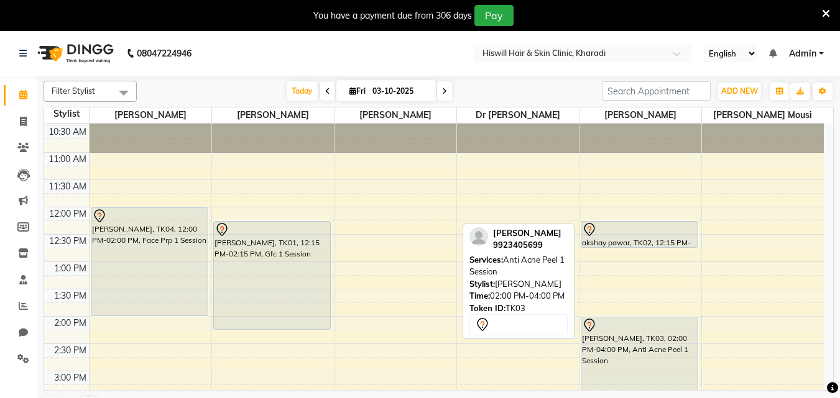
scroll to position [0, 0]
